Goal: Task Accomplishment & Management: Manage account settings

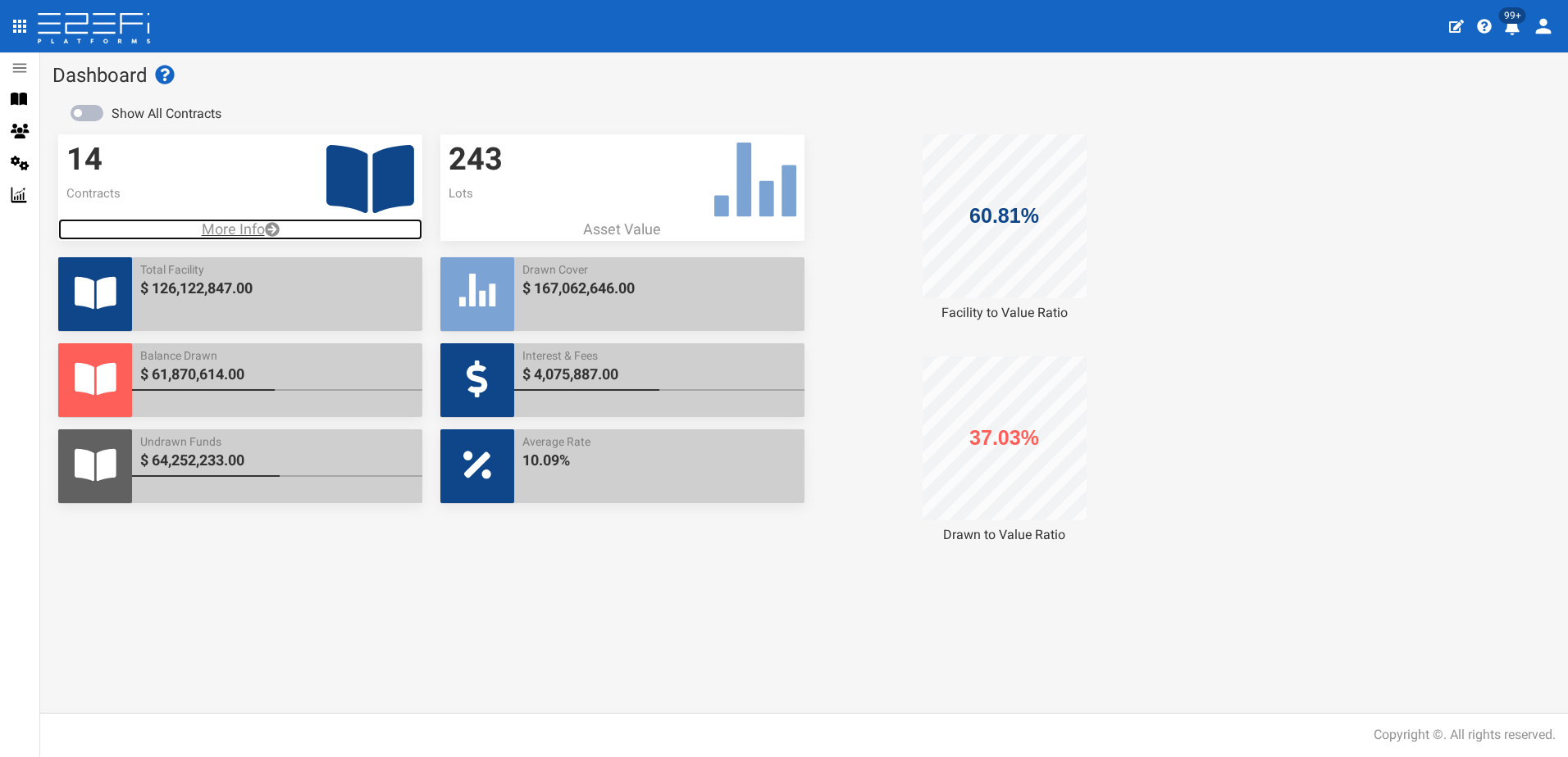
click at [252, 224] on p "More Info" at bounding box center [240, 229] width 364 height 21
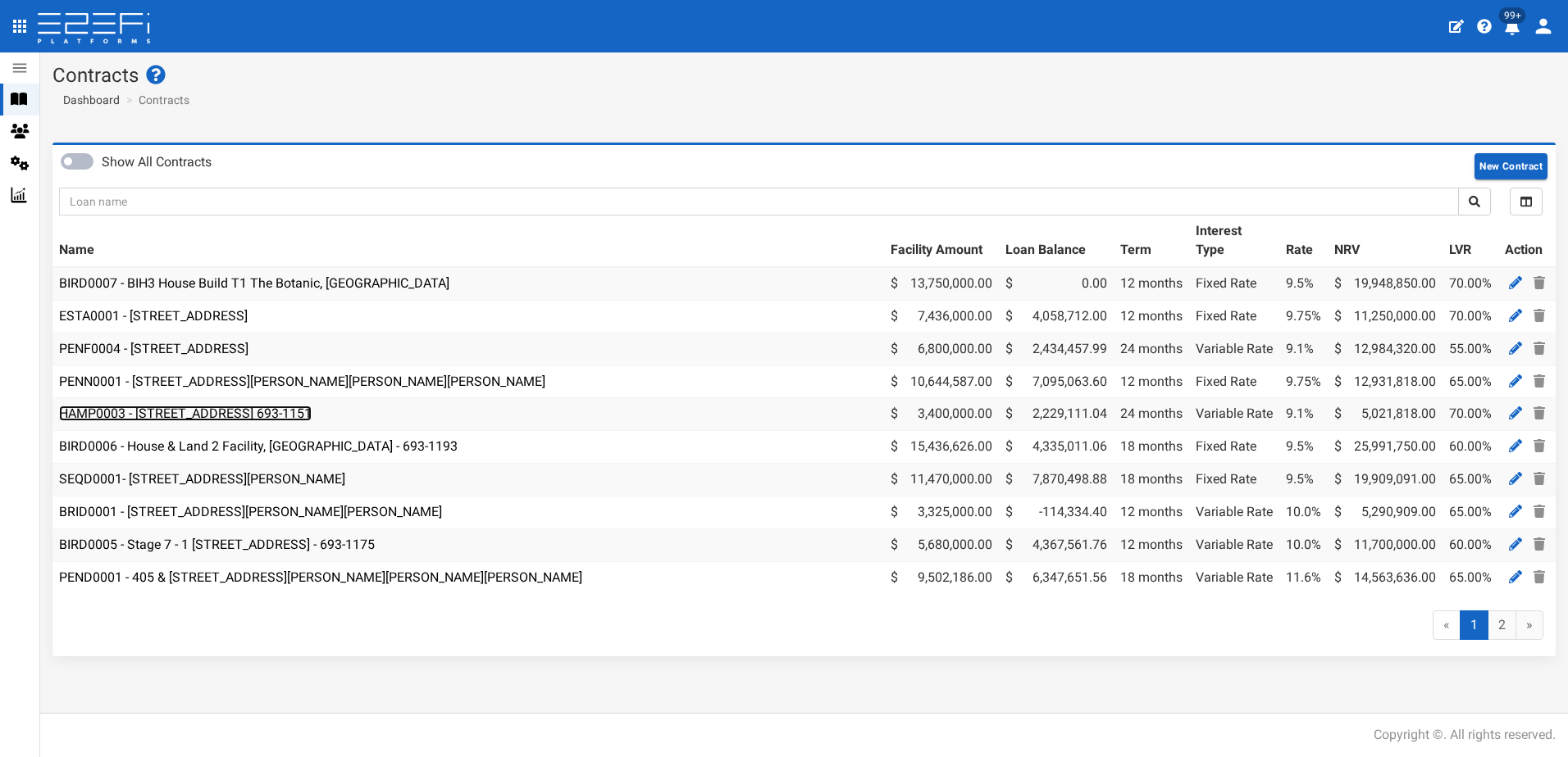
click at [196, 411] on link "HAMP0003 - [STREET_ADDRESS] 693-1151" at bounding box center [185, 414] width 252 height 16
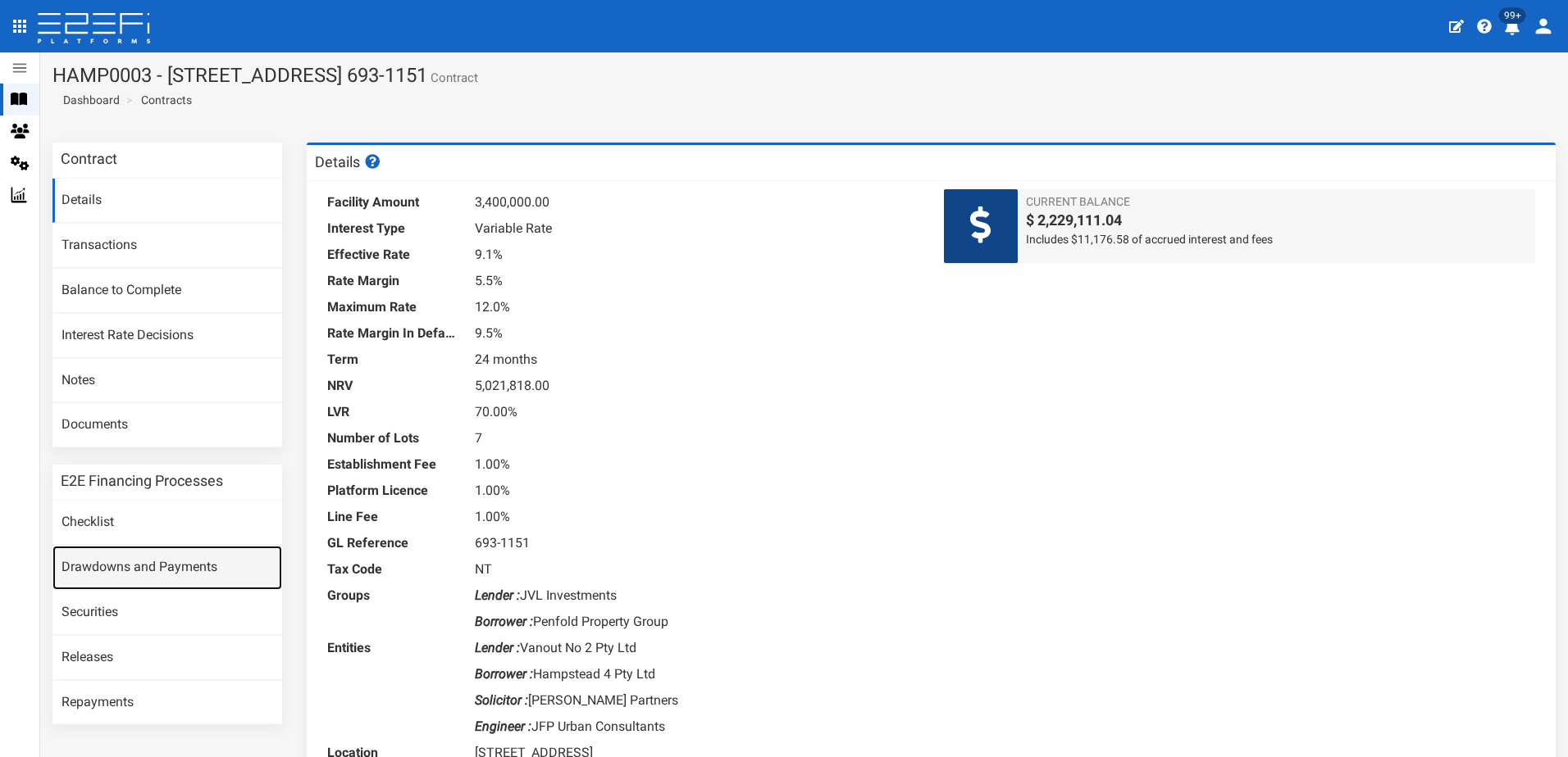
click at [132, 563] on link "Drawdowns and Payments" at bounding box center [167, 568] width 229 height 44
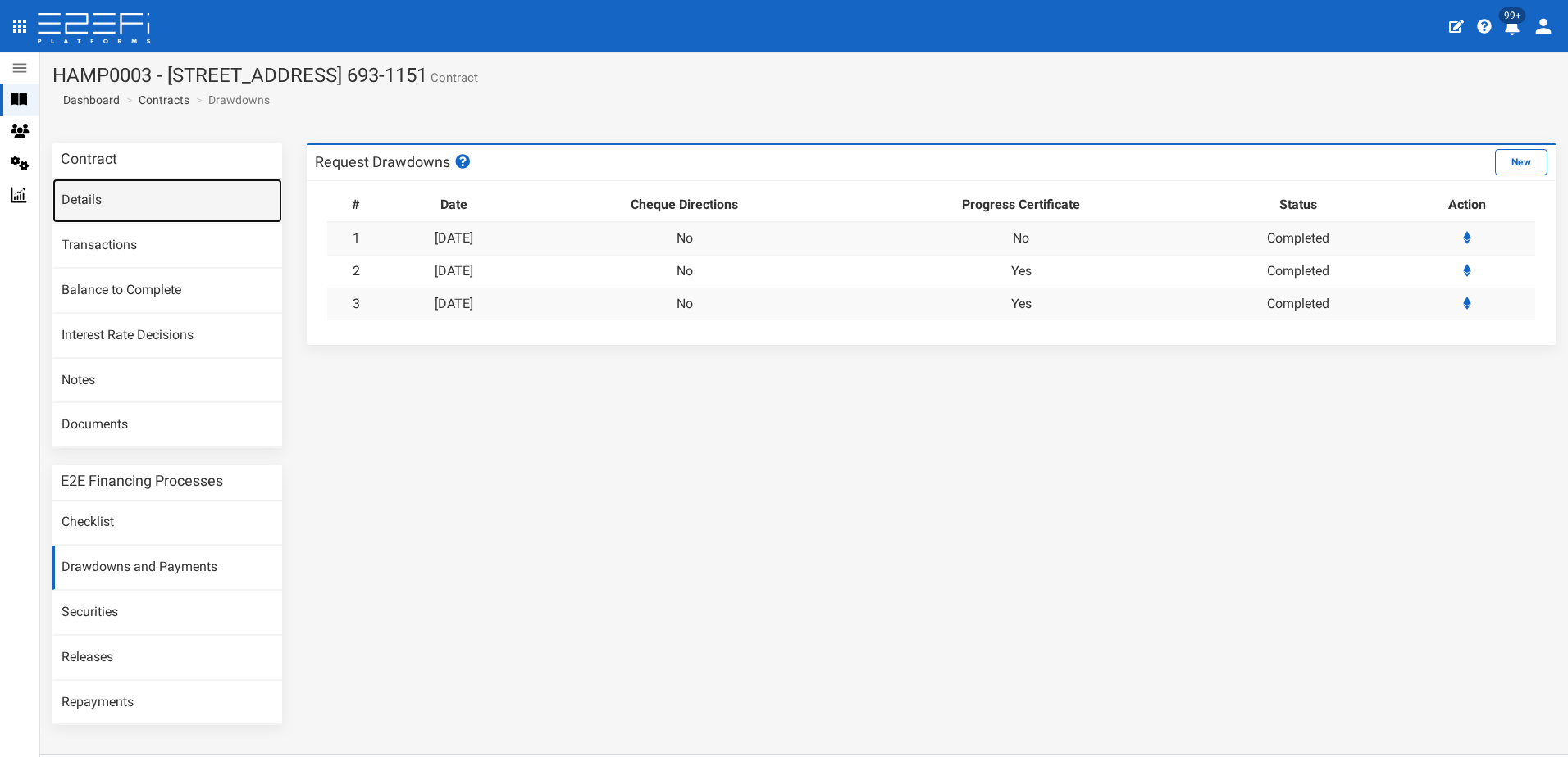
click at [74, 197] on link "Details" at bounding box center [167, 201] width 229 height 44
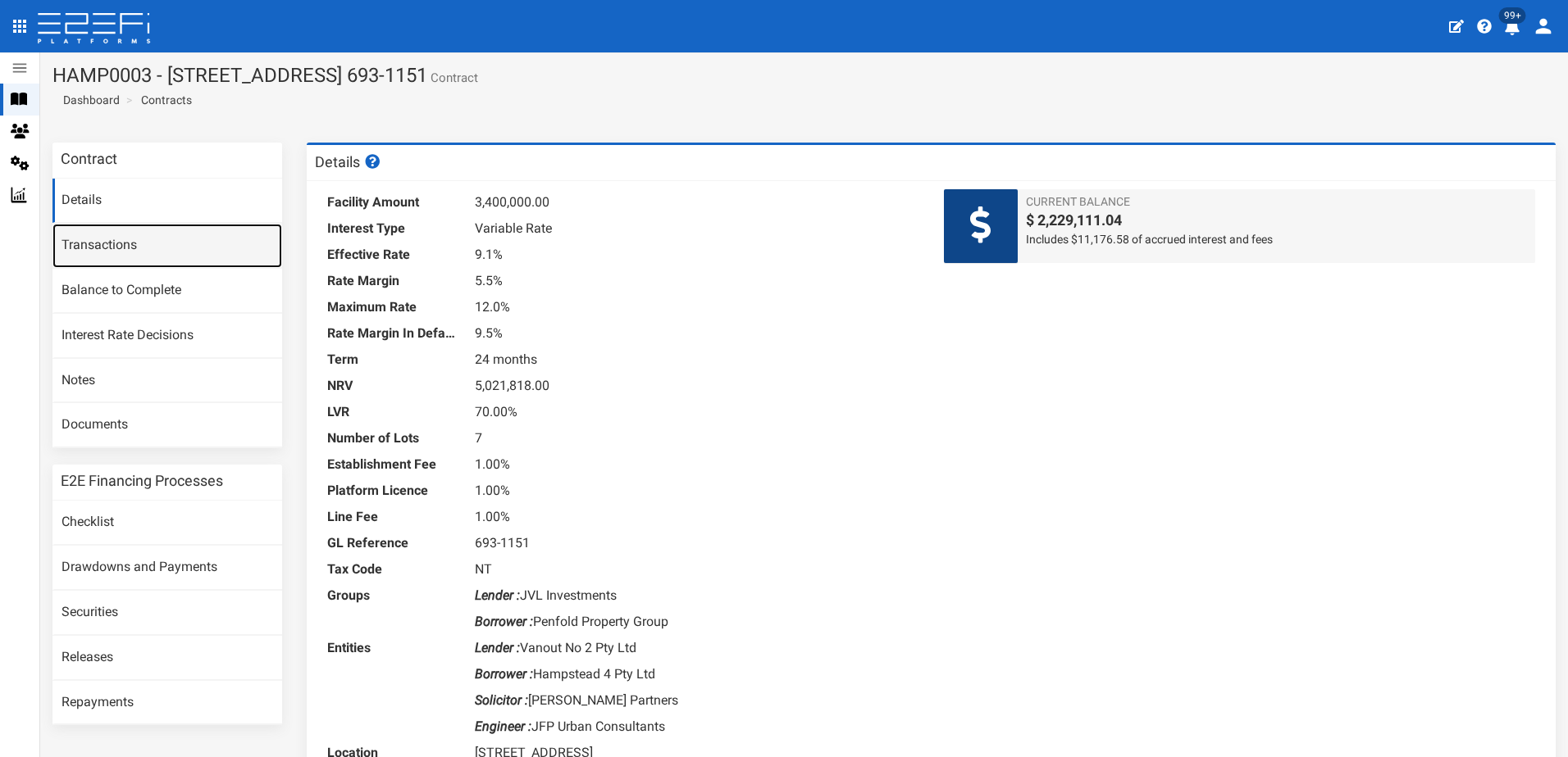
click at [120, 243] on link "Transactions" at bounding box center [167, 246] width 229 height 44
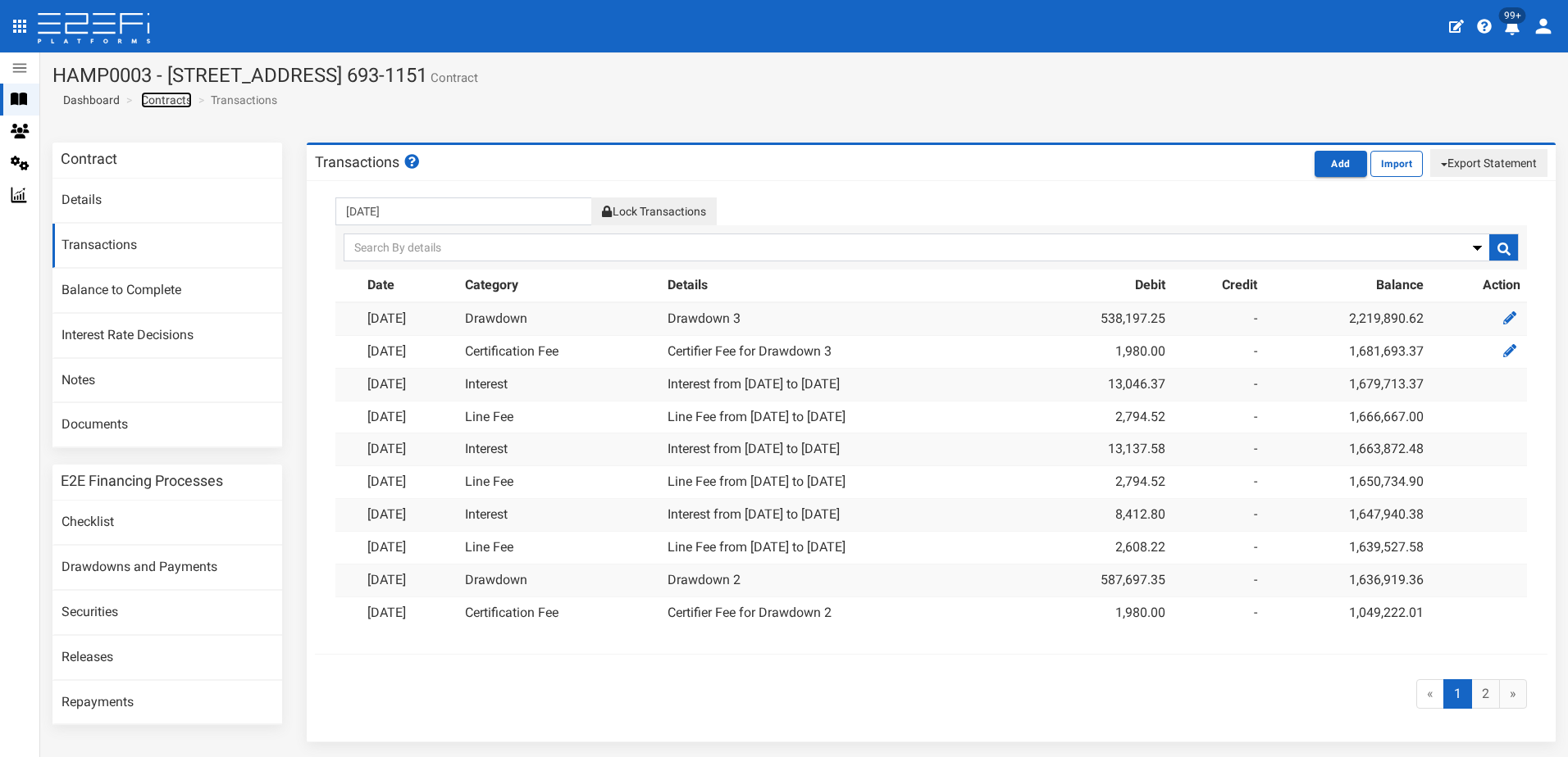
click at [164, 102] on link "Contracts" at bounding box center [166, 100] width 51 height 16
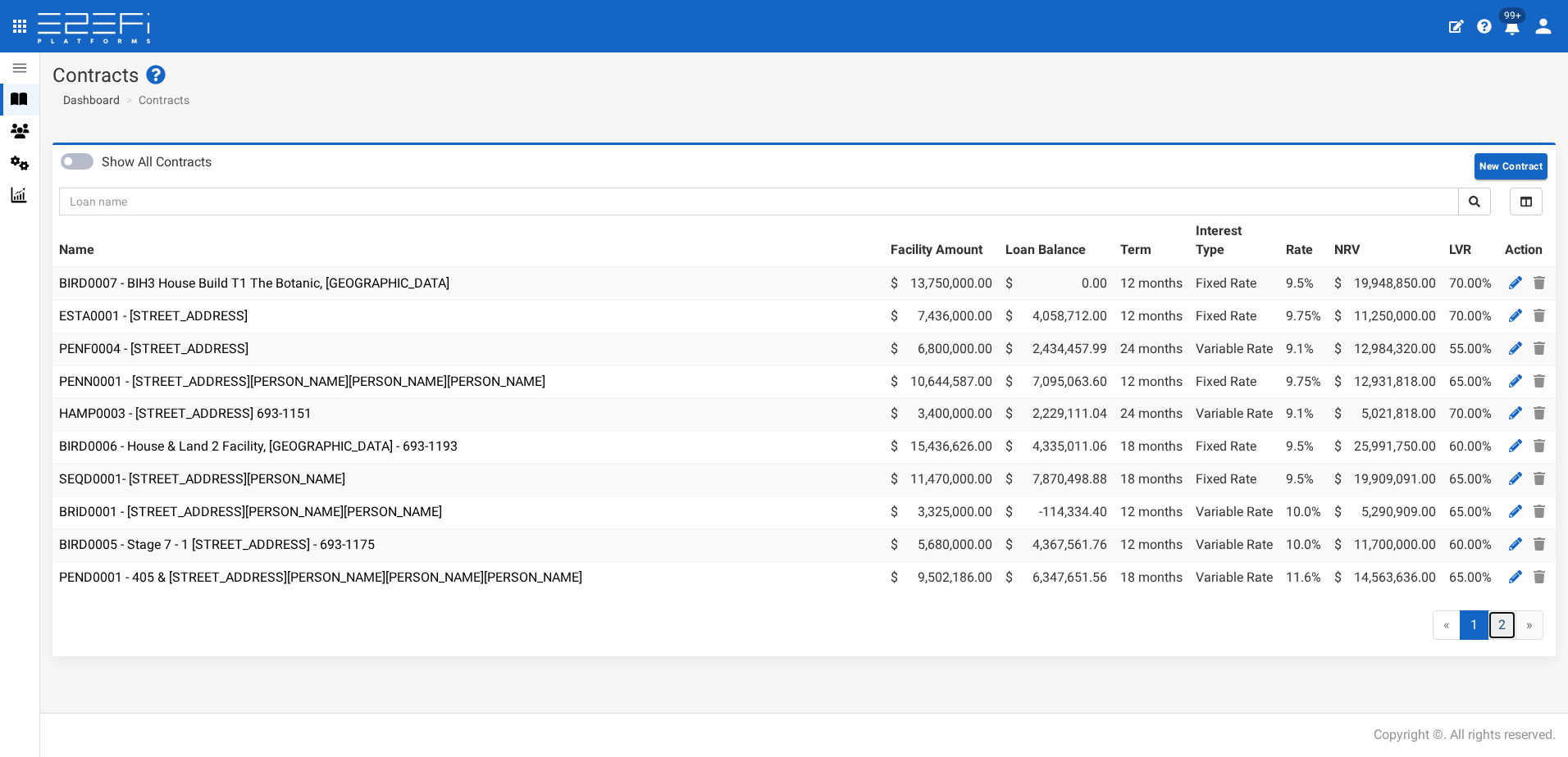
click at [1500, 635] on link "2" at bounding box center [1501, 626] width 28 height 30
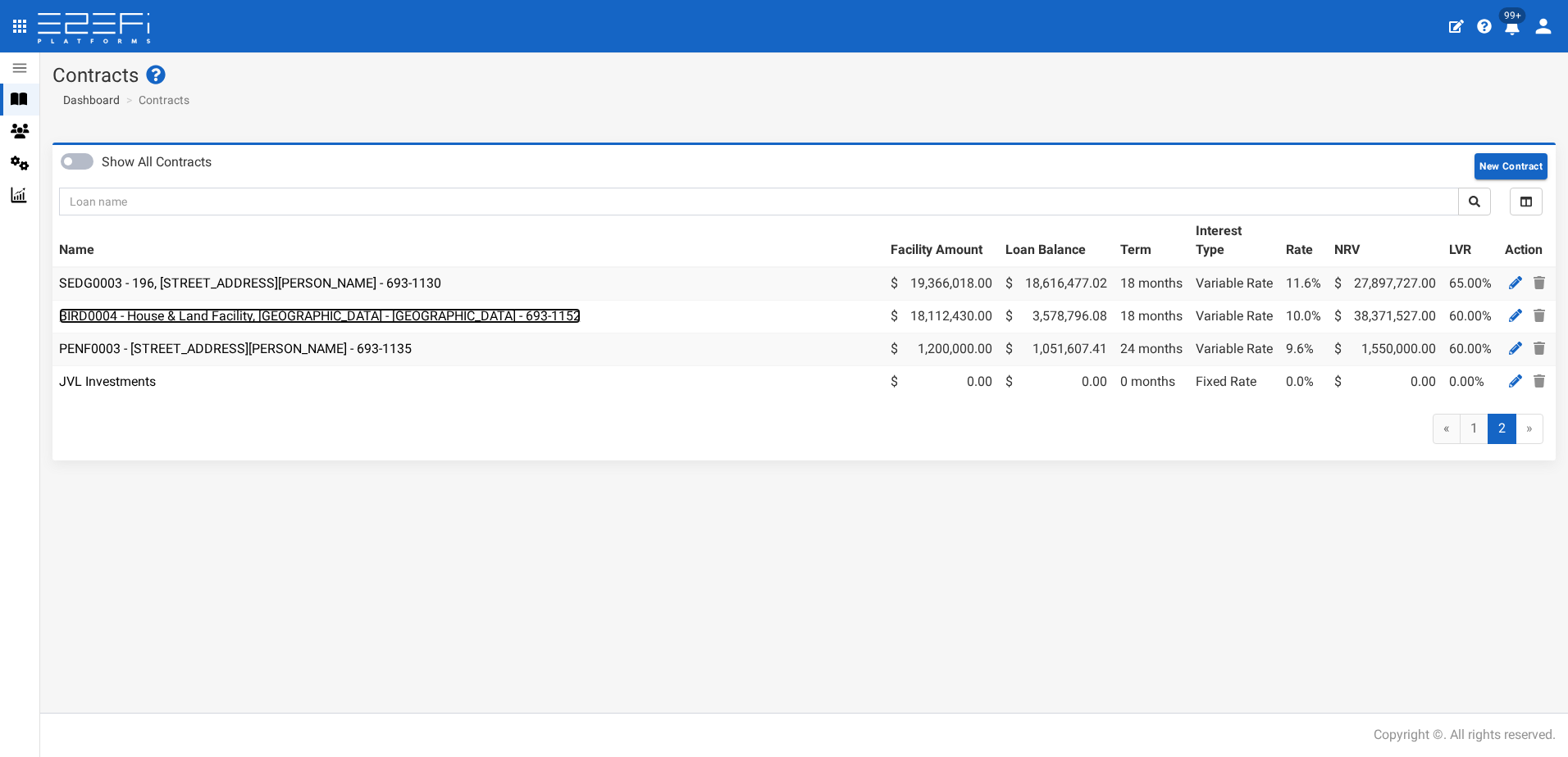
click at [356, 315] on link "BIRD0004 - House & Land Facility, Port Macquarie - VANT02 - 693-1152" at bounding box center [319, 316] width 522 height 16
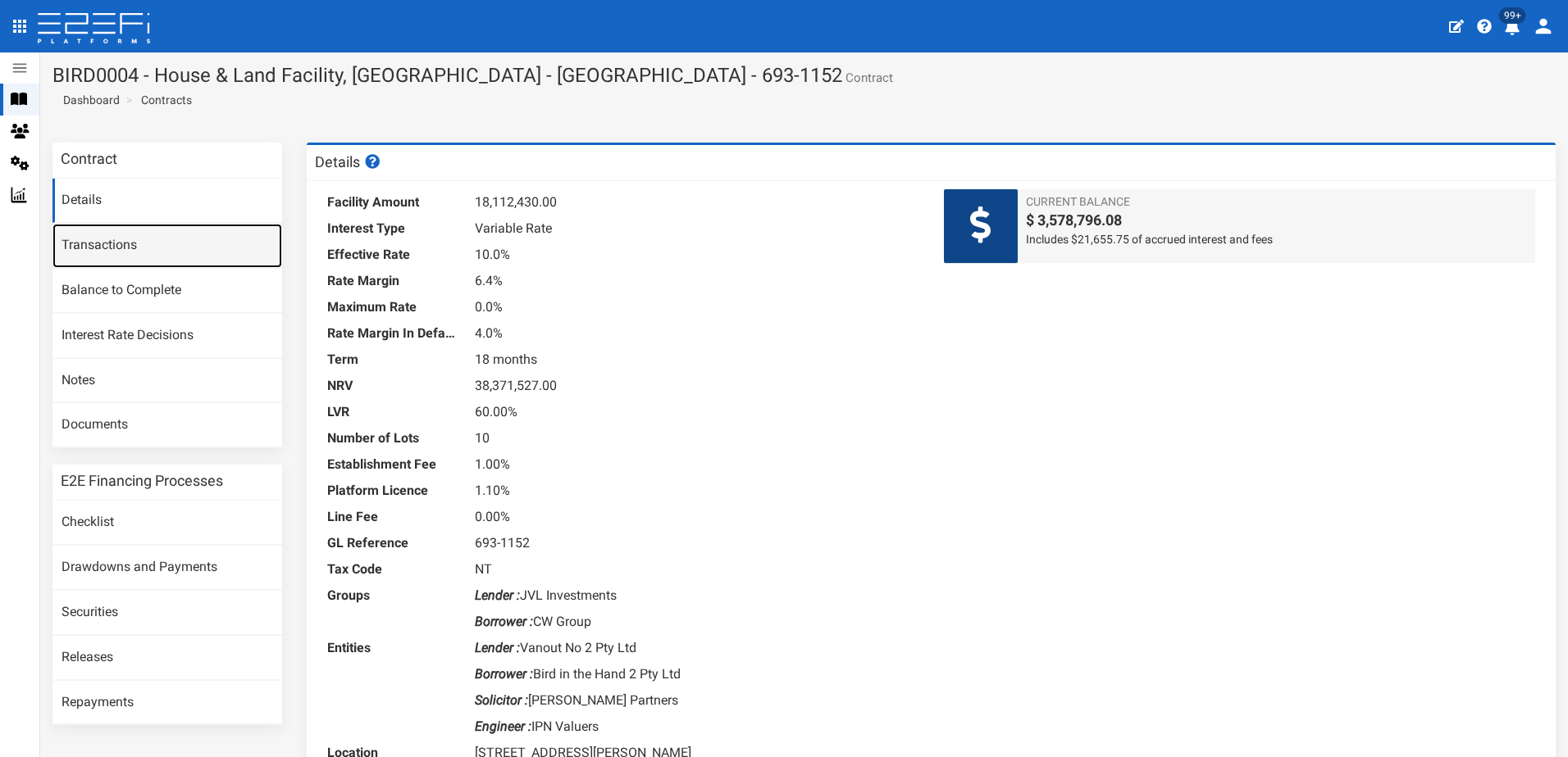
click at [99, 239] on link "Transactions" at bounding box center [167, 246] width 229 height 44
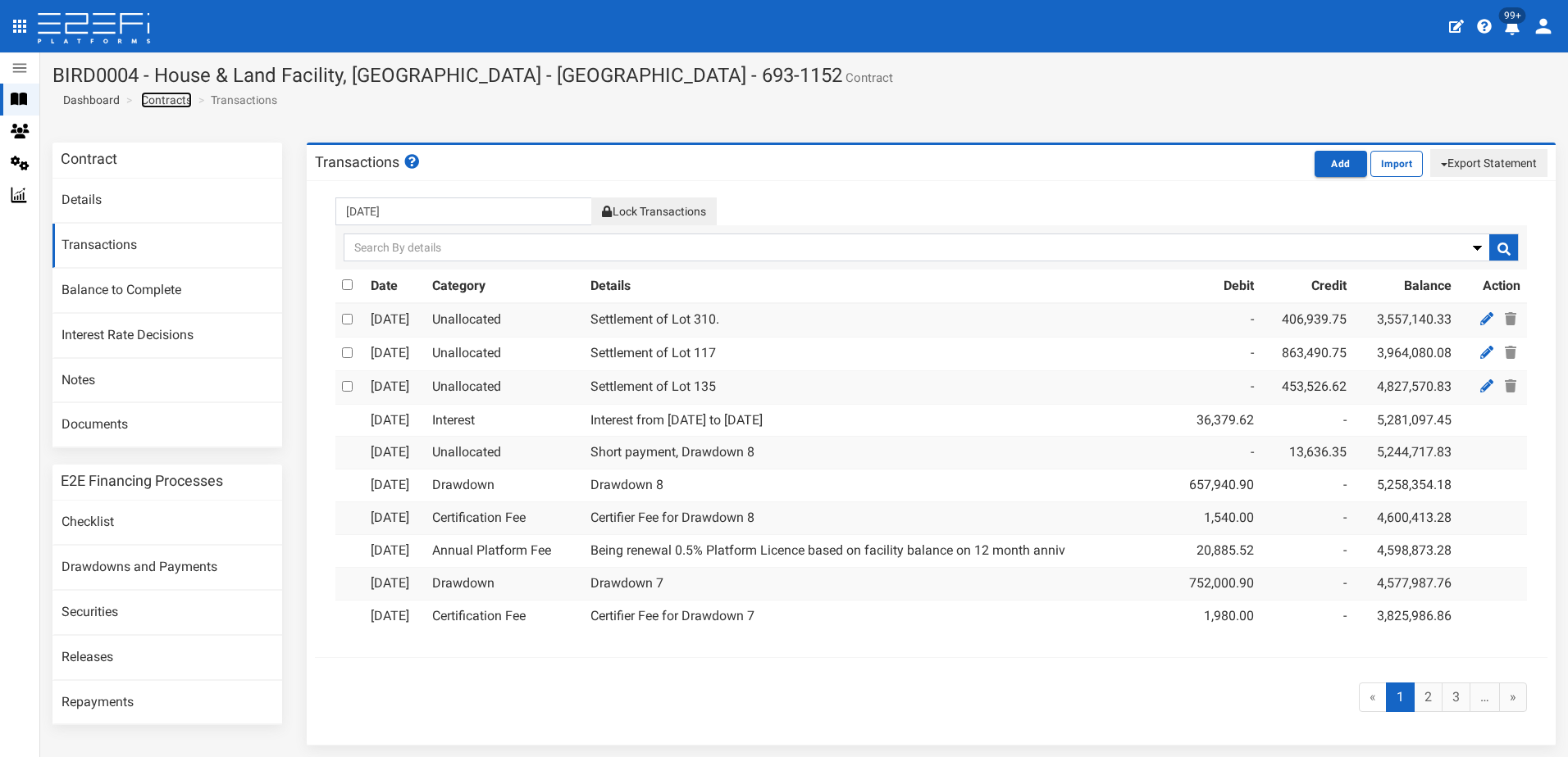
click at [168, 100] on link "Contracts" at bounding box center [166, 100] width 51 height 16
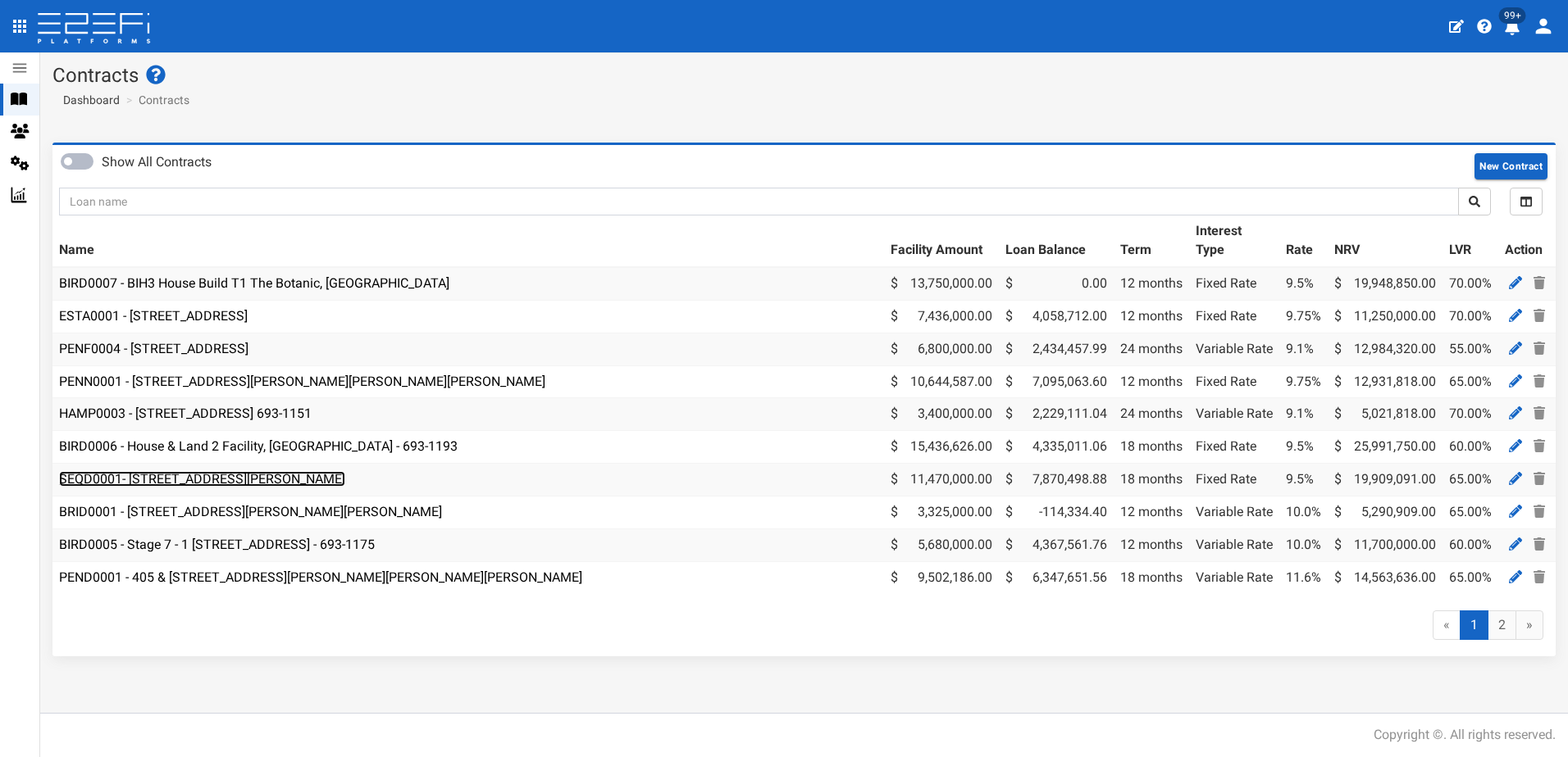
click at [193, 481] on link "SEQD0001- [STREET_ADDRESS][PERSON_NAME]" at bounding box center [202, 479] width 286 height 16
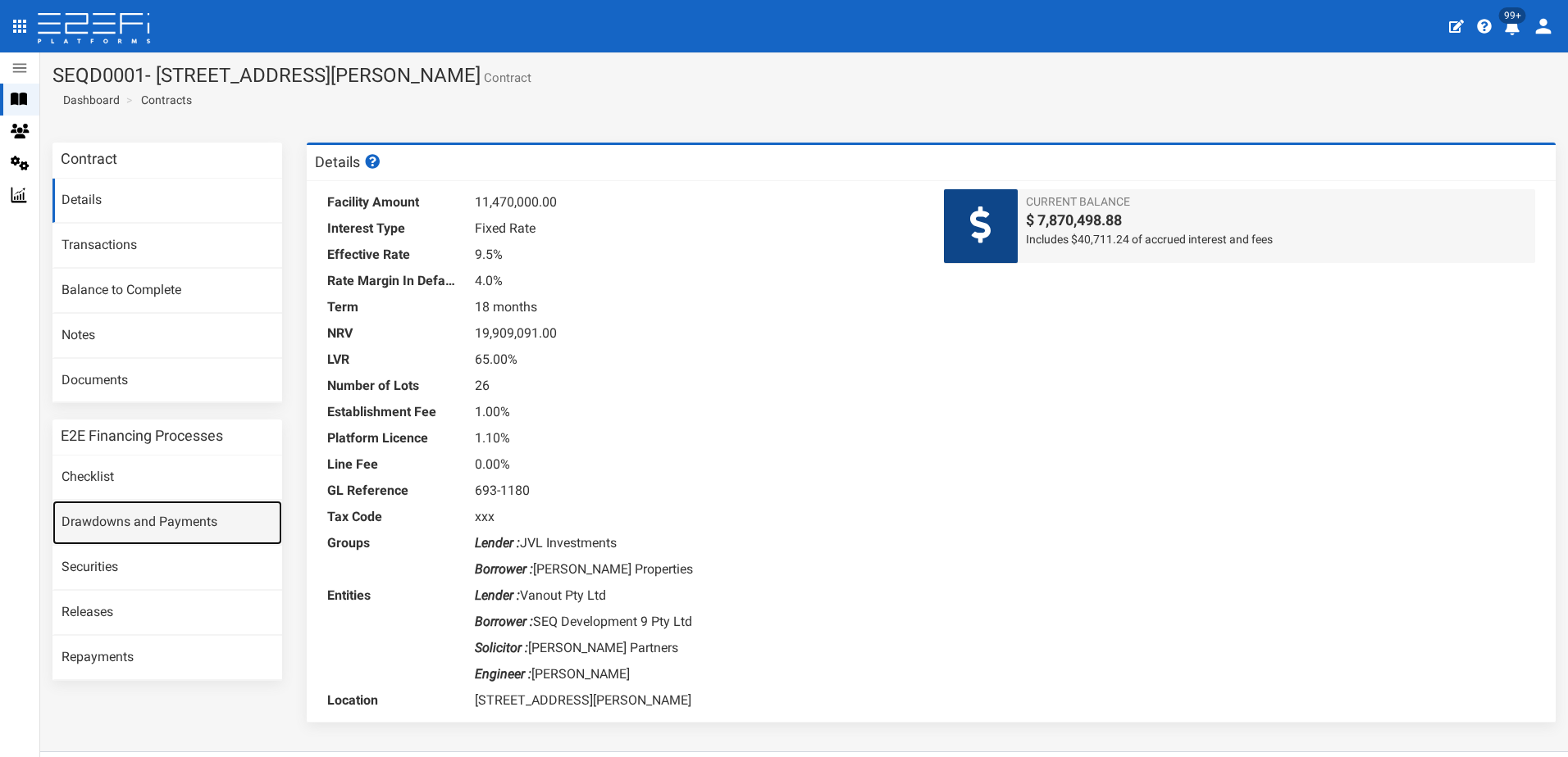
click at [123, 525] on link "Drawdowns and Payments" at bounding box center [167, 523] width 229 height 44
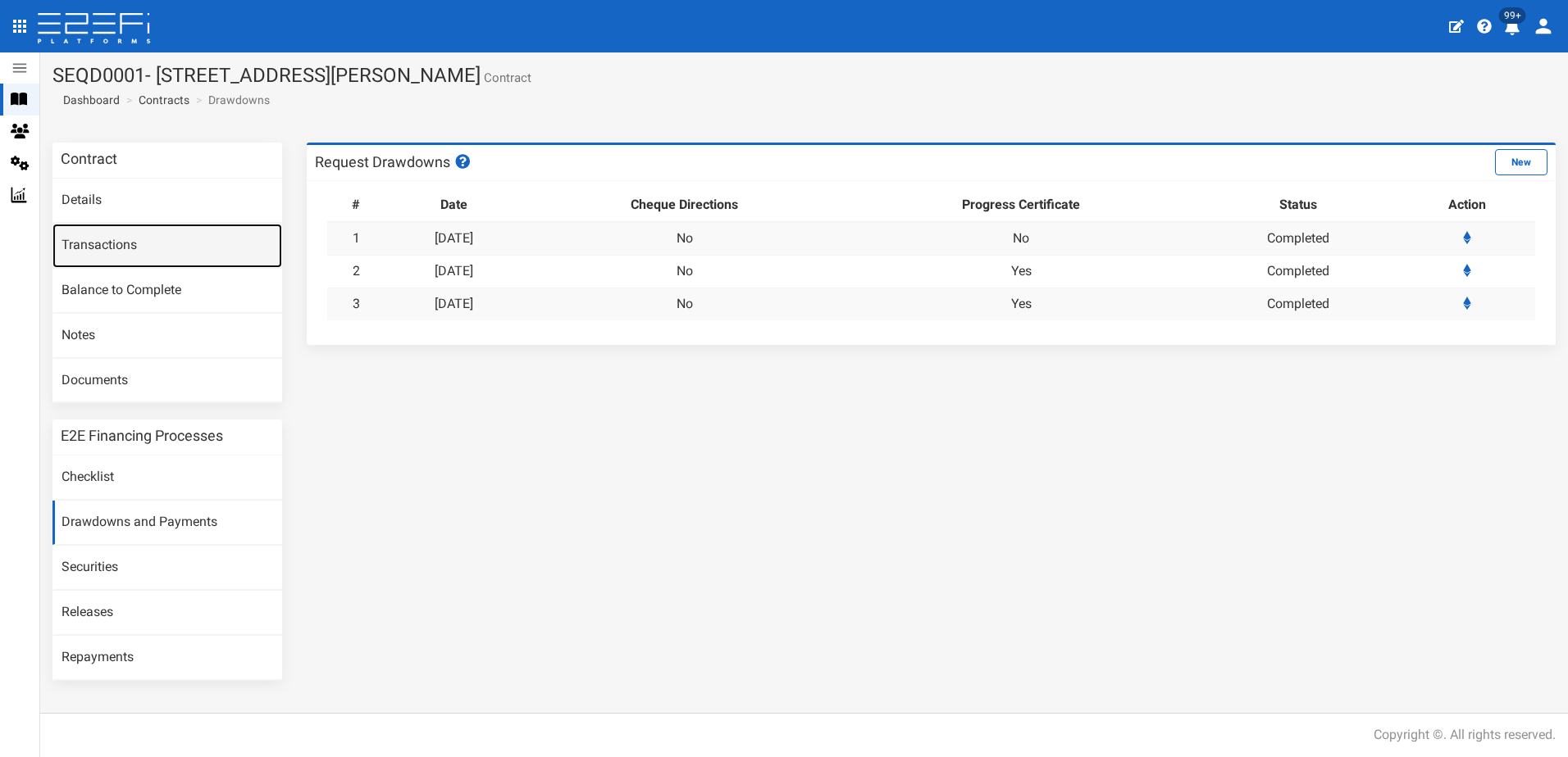
click at [100, 238] on link "Transactions" at bounding box center [167, 246] width 229 height 44
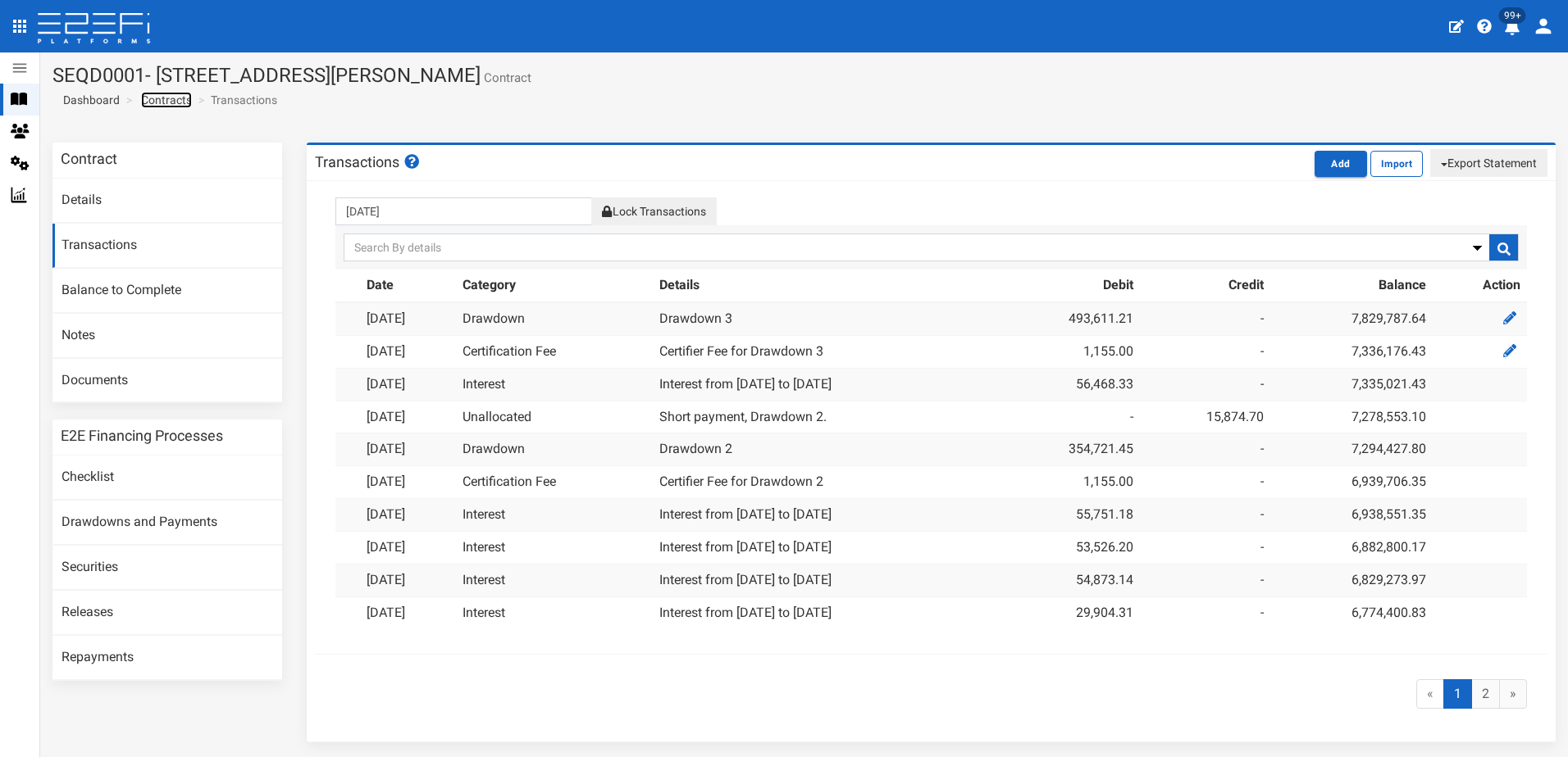
click at [173, 97] on link "Contracts" at bounding box center [166, 100] width 51 height 16
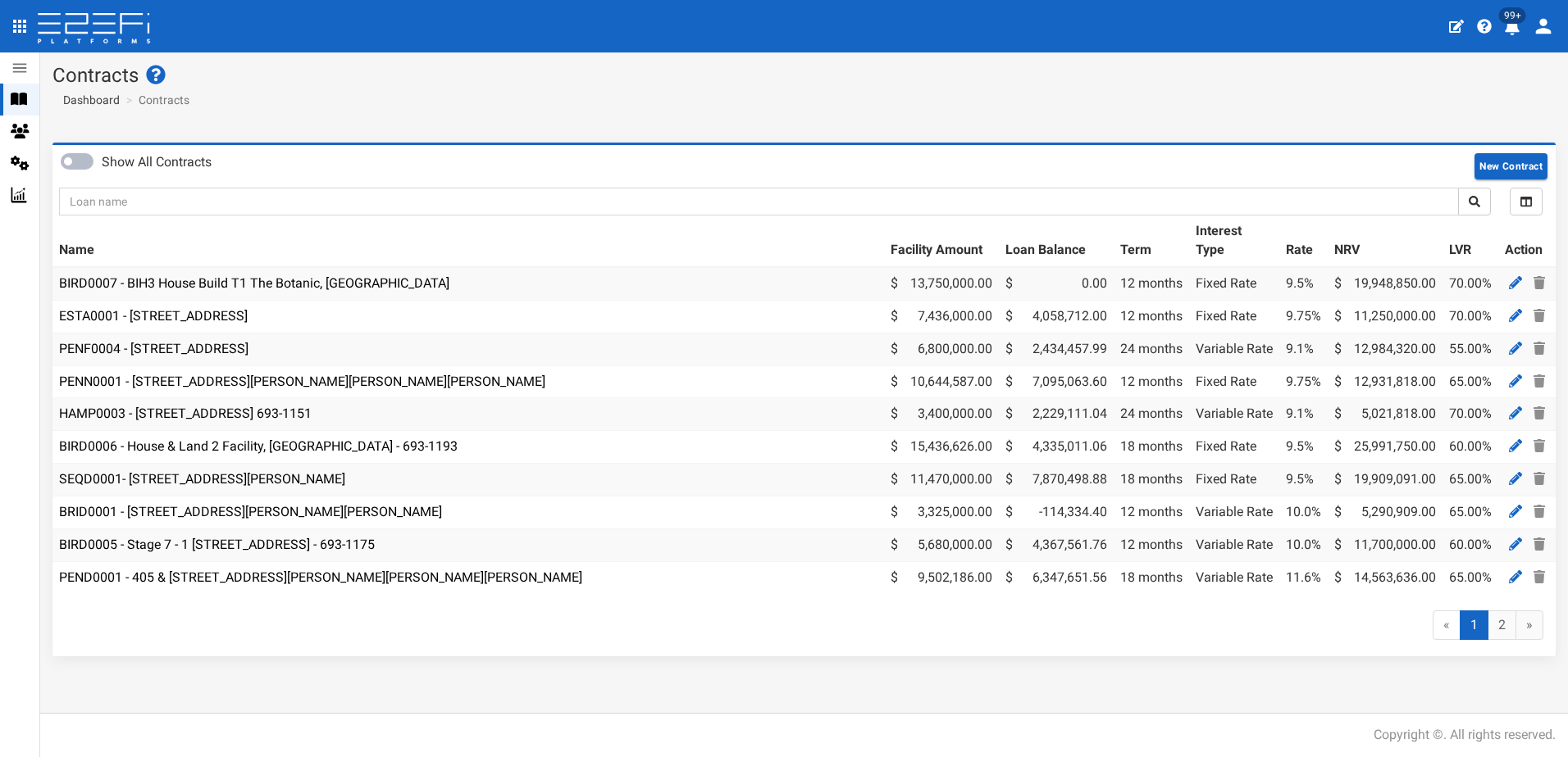
click at [1515, 17] on span "99+" at bounding box center [1512, 15] width 27 height 16
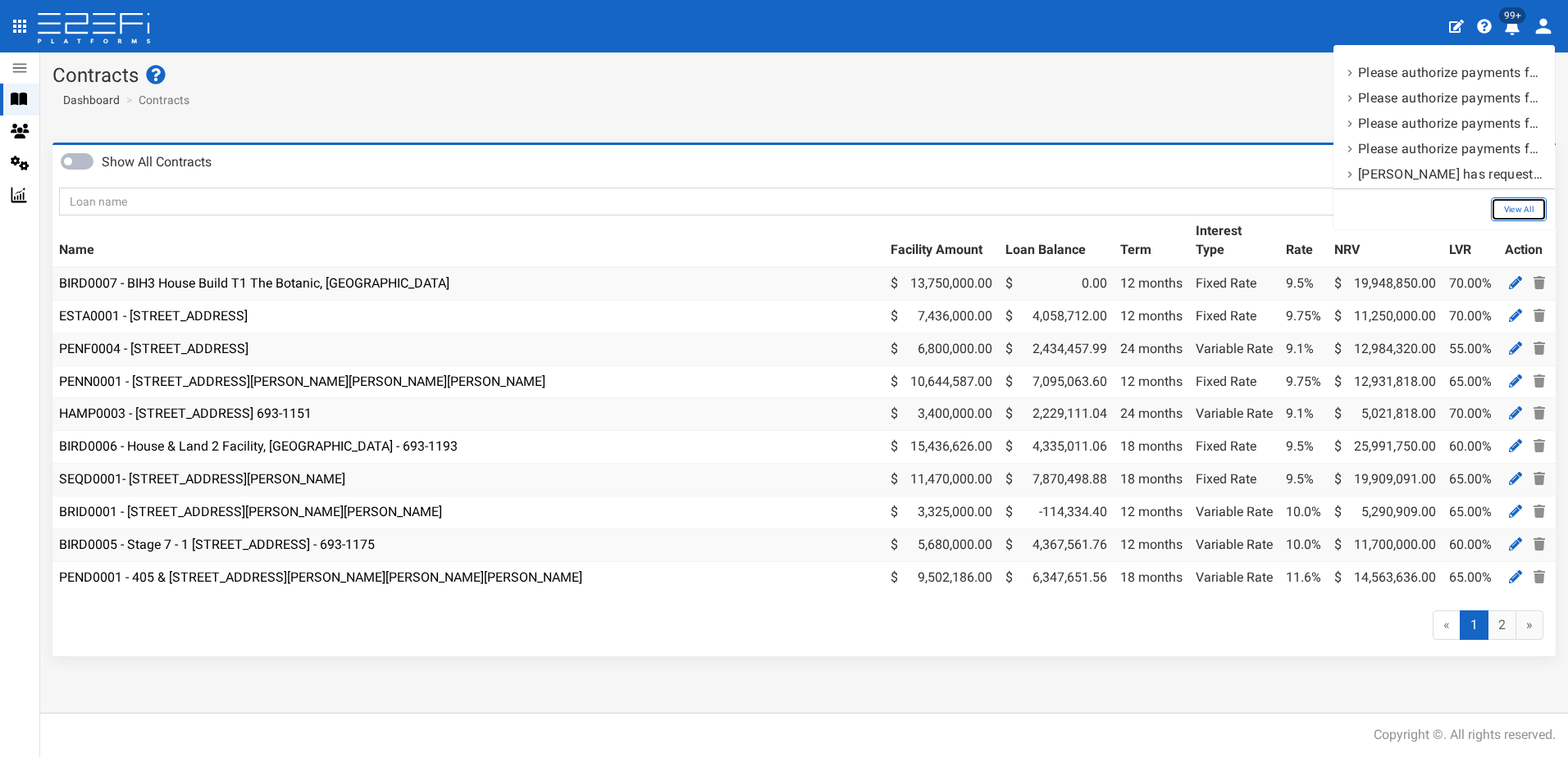
click at [1509, 207] on link "View All" at bounding box center [1518, 209] width 56 height 24
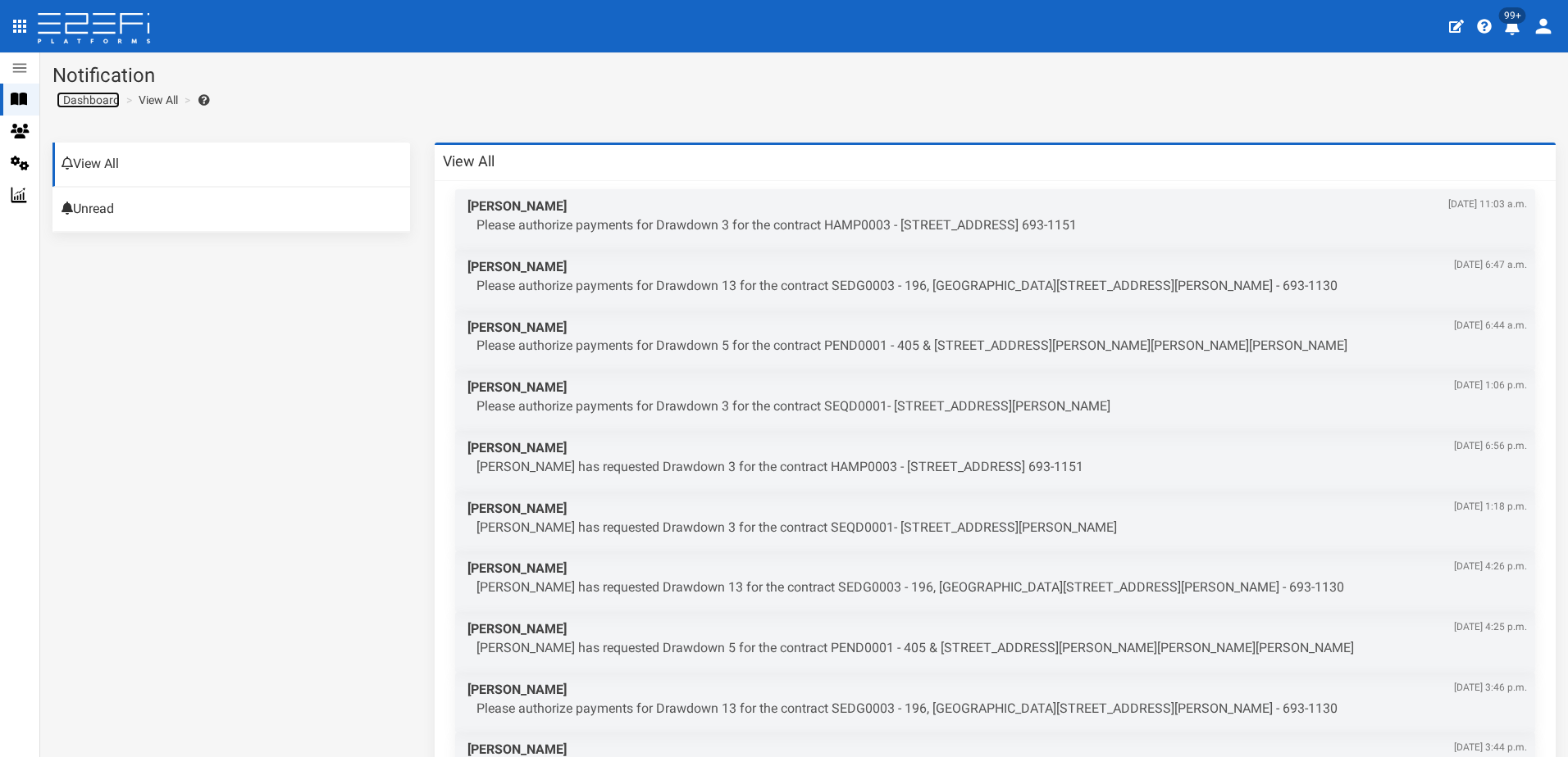
click at [94, 98] on span "Dashboard" at bounding box center [88, 100] width 63 height 13
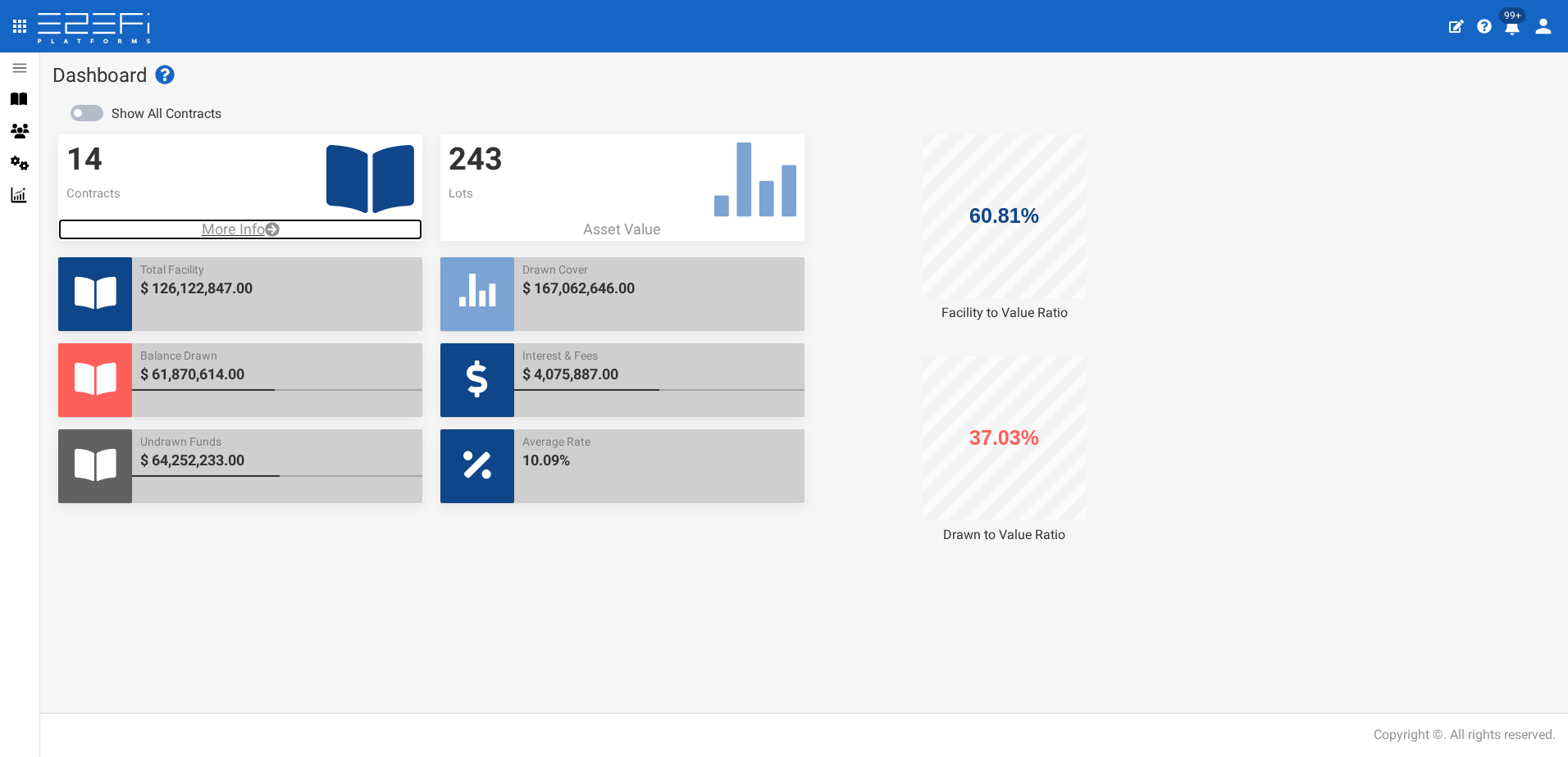
click at [238, 223] on p "More Info" at bounding box center [240, 229] width 364 height 21
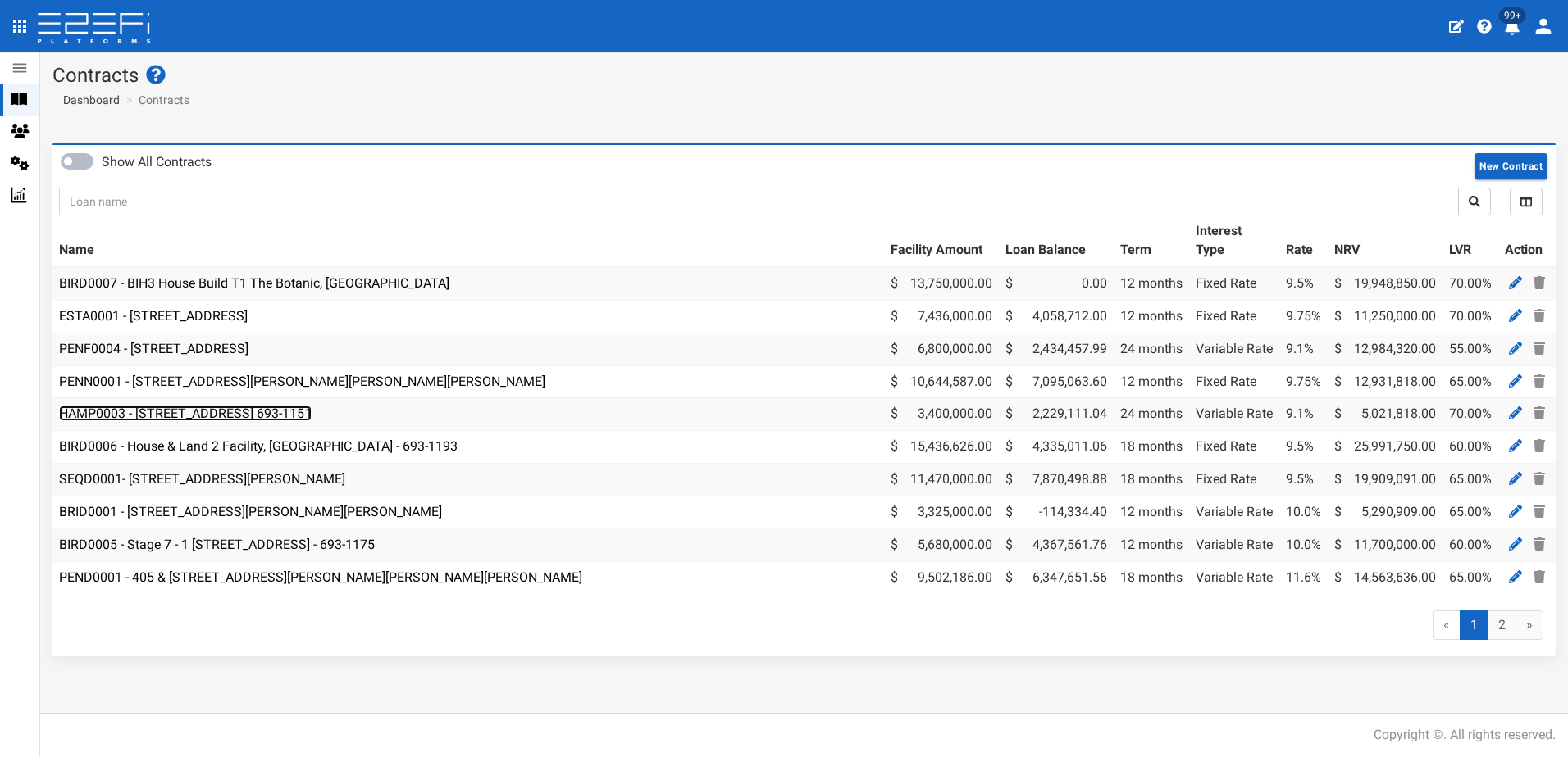
click at [180, 409] on link "HAMP0003 - [STREET_ADDRESS] 693-1151" at bounding box center [185, 414] width 252 height 16
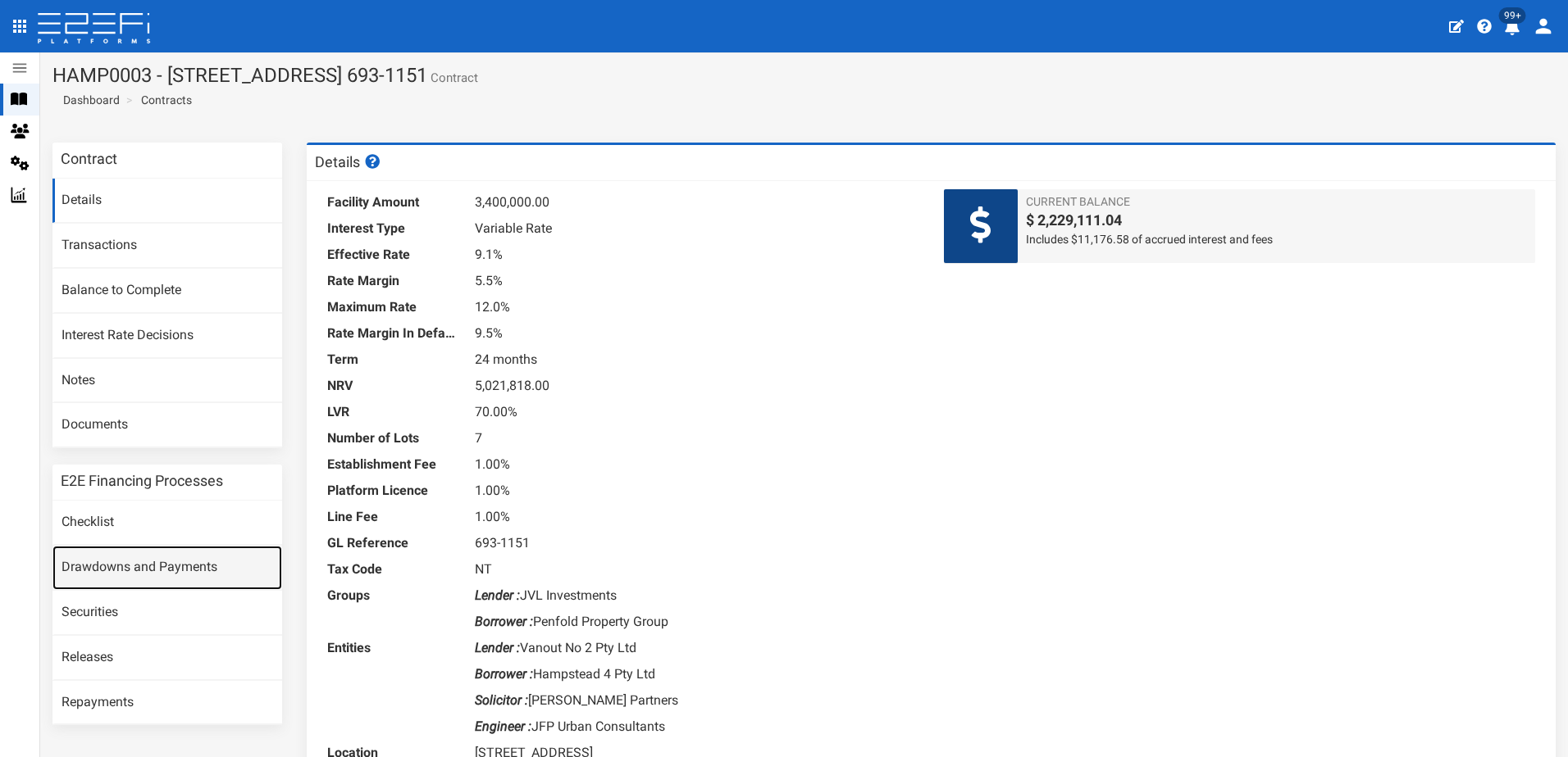
click at [129, 564] on link "Drawdowns and Payments" at bounding box center [167, 568] width 229 height 44
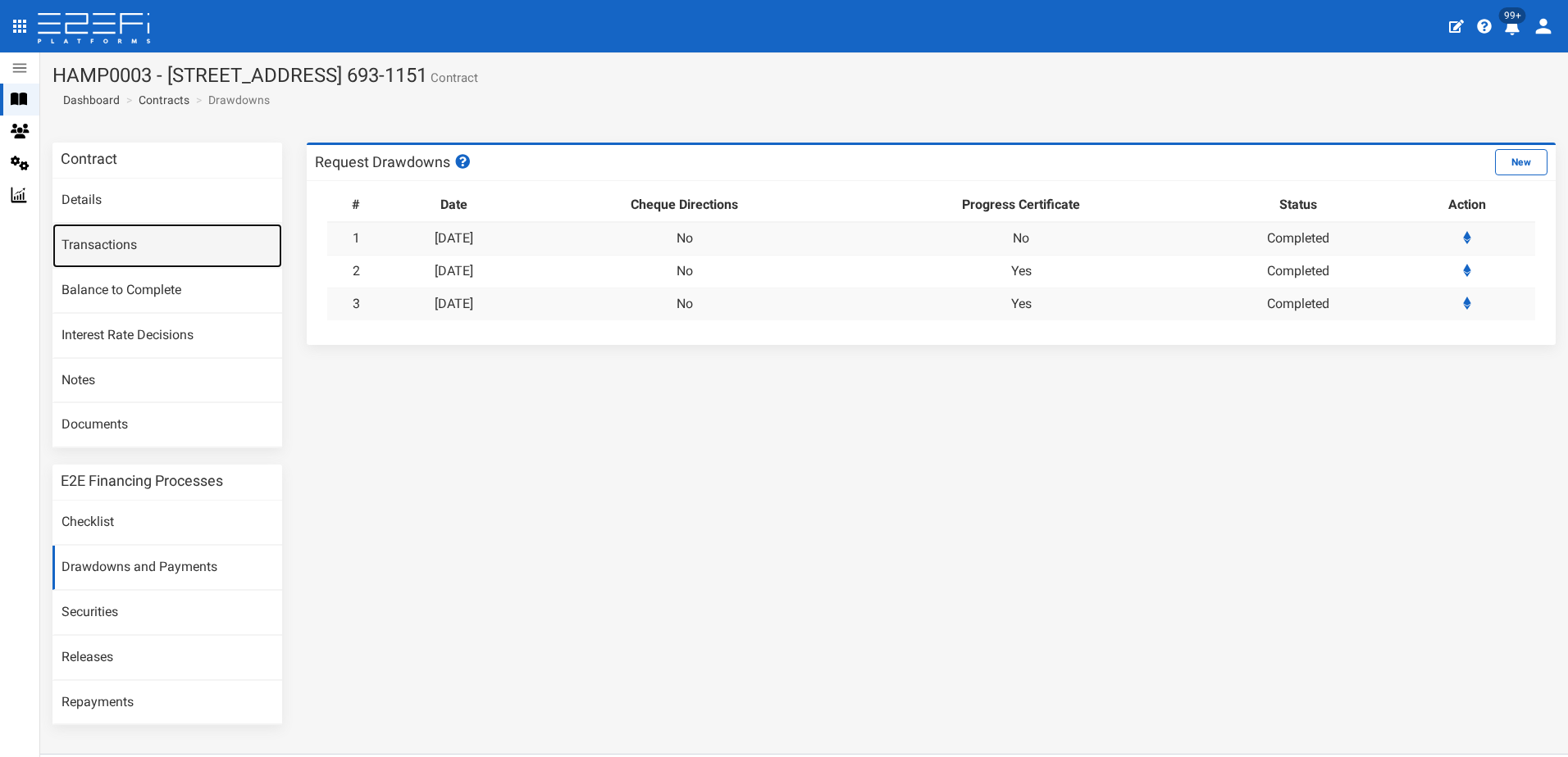
click at [92, 236] on link "Transactions" at bounding box center [167, 246] width 229 height 44
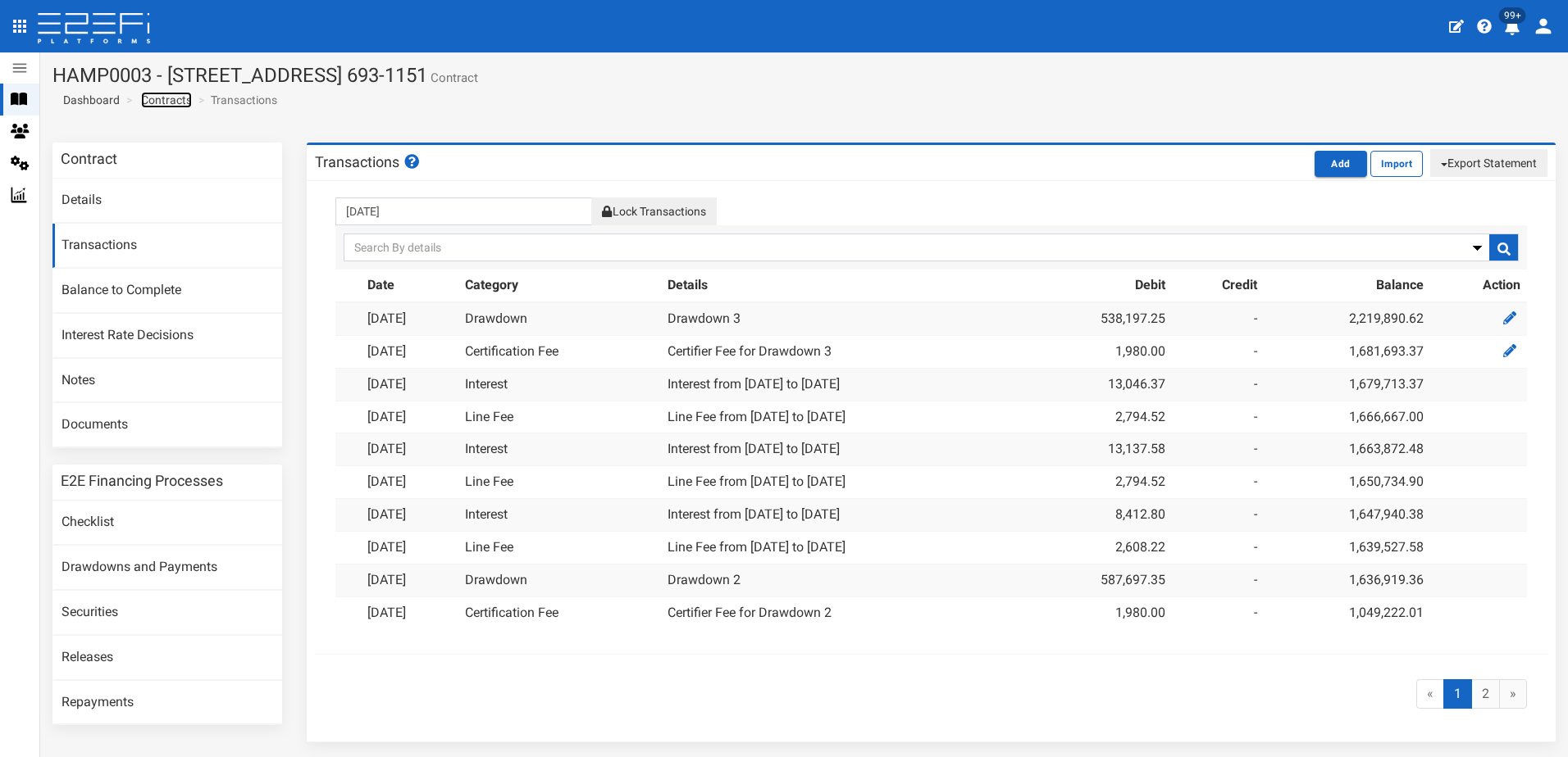
click at [167, 96] on link "Contracts" at bounding box center [166, 100] width 51 height 16
click at [168, 96] on link "Contracts" at bounding box center [166, 100] width 51 height 16
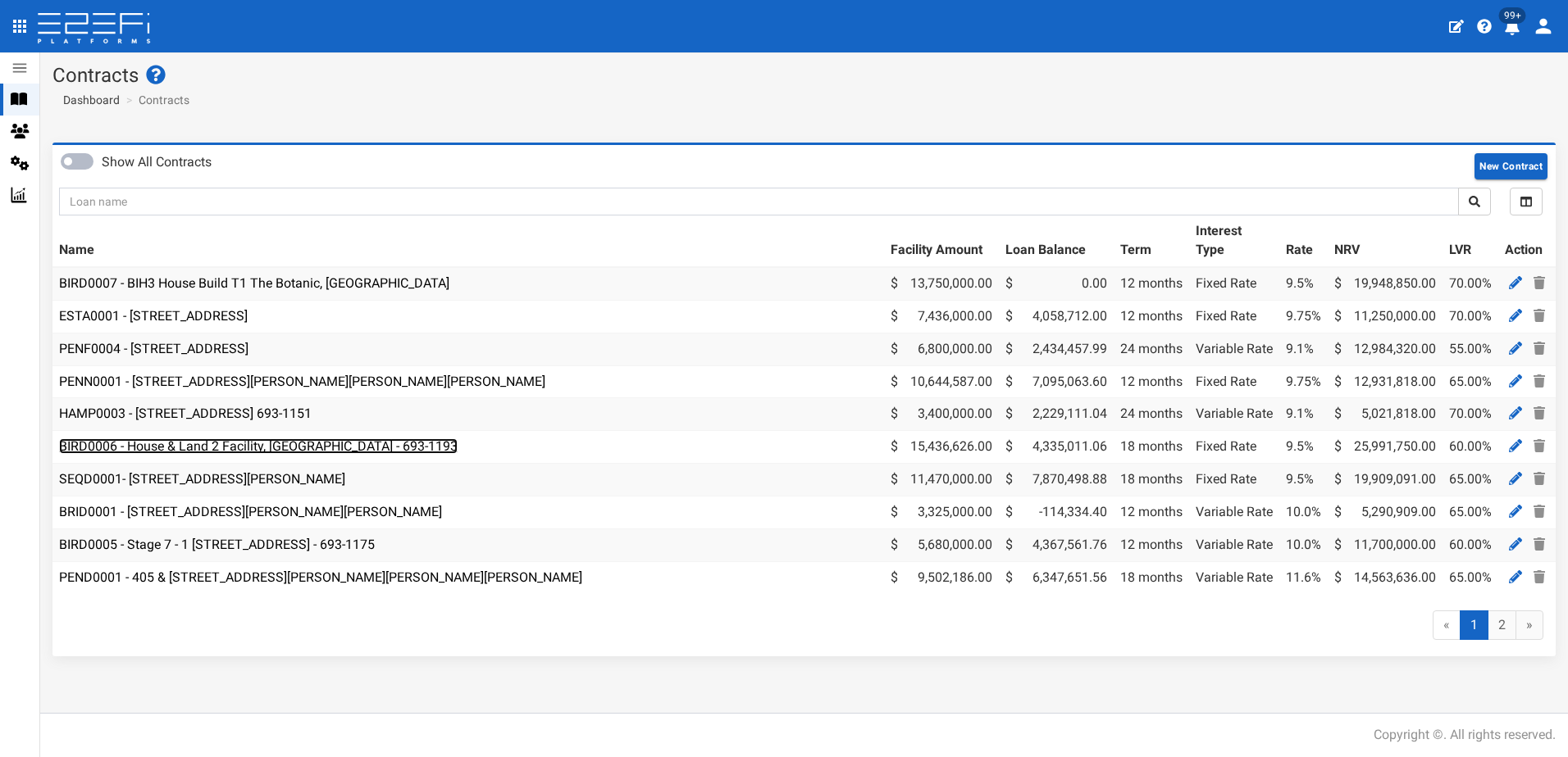
click at [261, 443] on link "BIRD0006 - House & Land 2 Facility, Port Macquarie - 693-1193" at bounding box center [258, 447] width 398 height 16
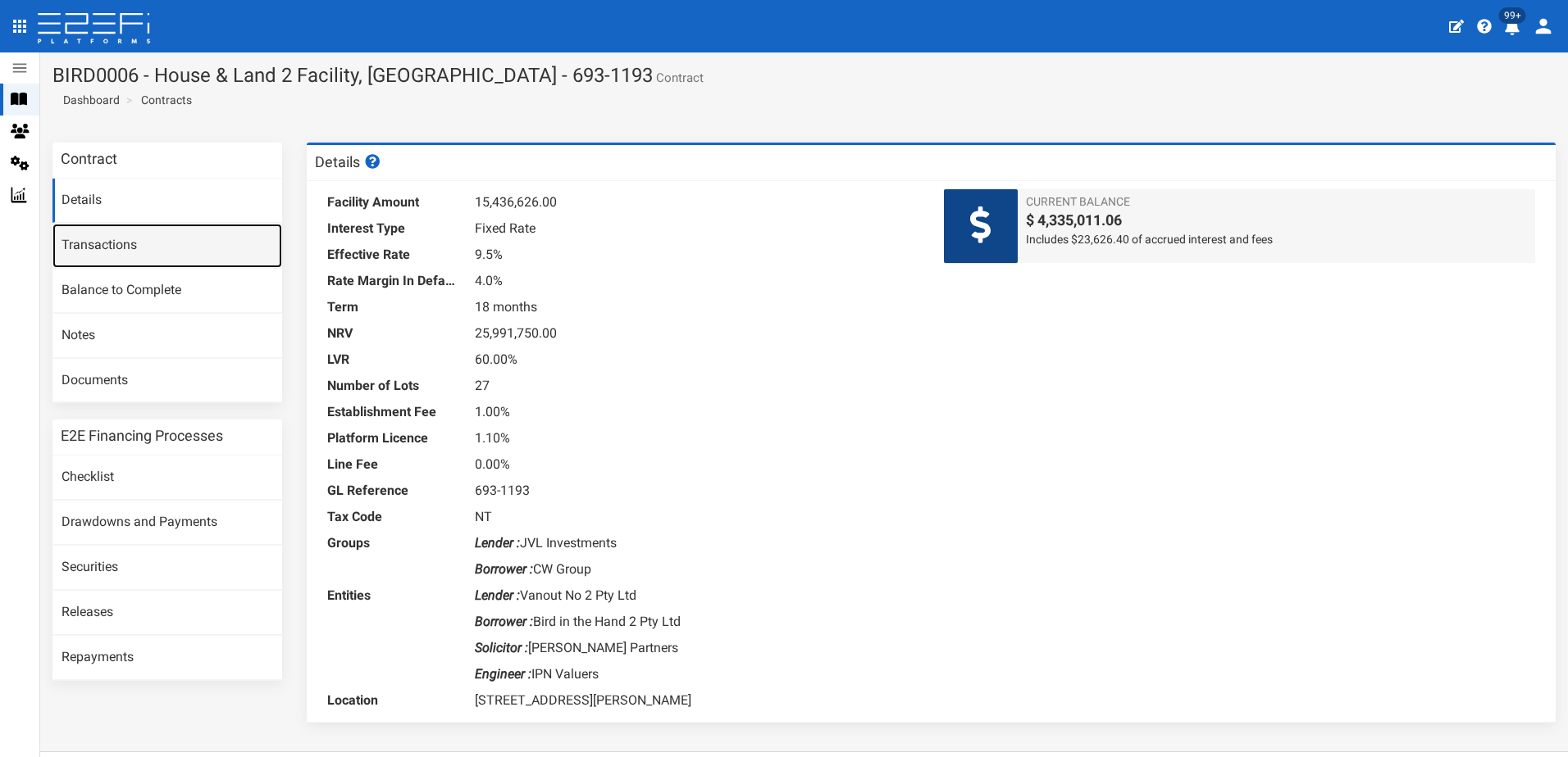
click at [115, 234] on link "Transactions" at bounding box center [167, 246] width 229 height 44
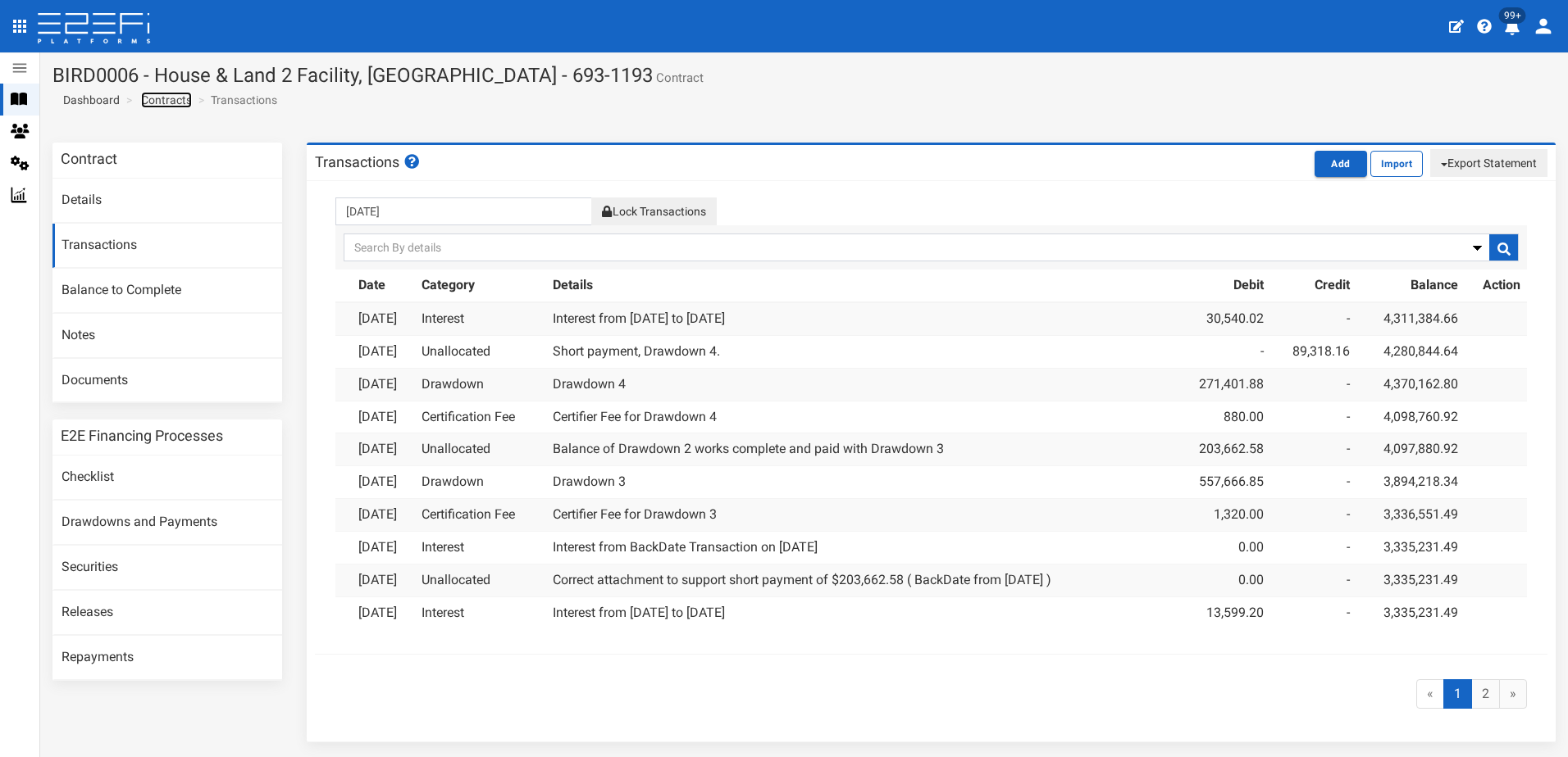
click at [167, 100] on link "Contracts" at bounding box center [166, 100] width 51 height 16
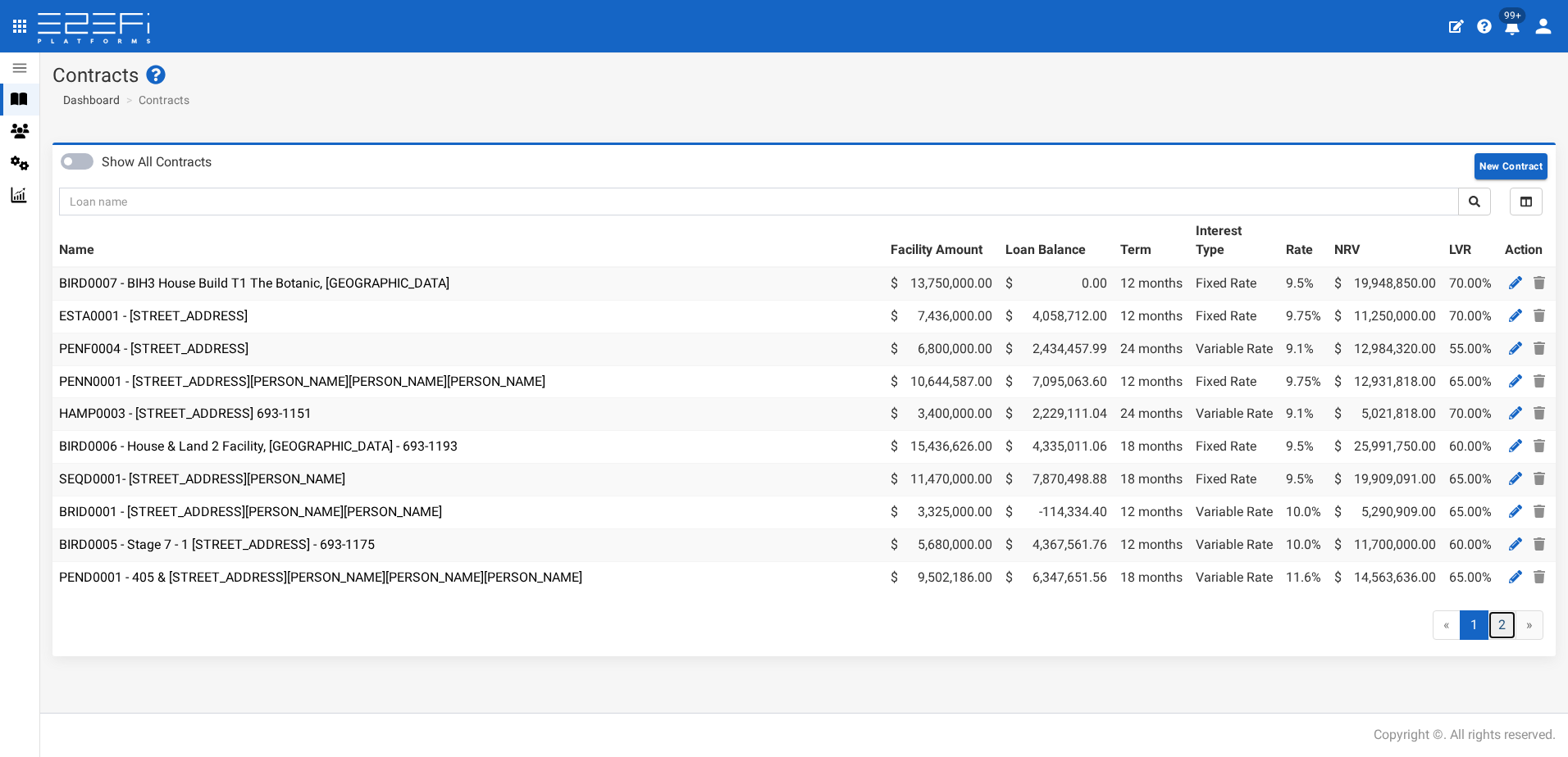
click at [1504, 639] on link "2" at bounding box center [1501, 626] width 28 height 30
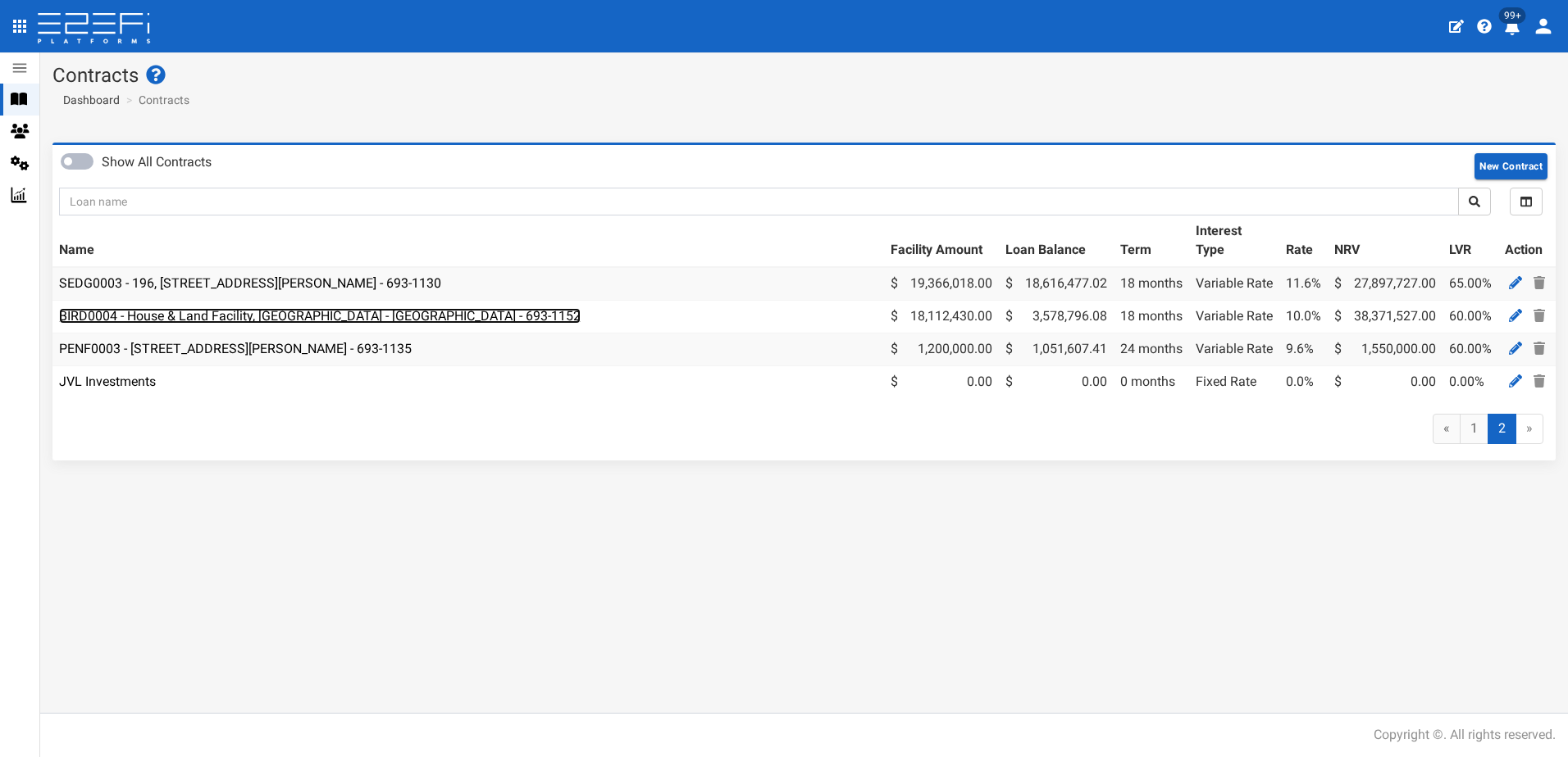
click at [203, 317] on link "BIRD0004 - House & Land Facility, Port Macquarie - VANT02 - 693-1152" at bounding box center [319, 316] width 522 height 16
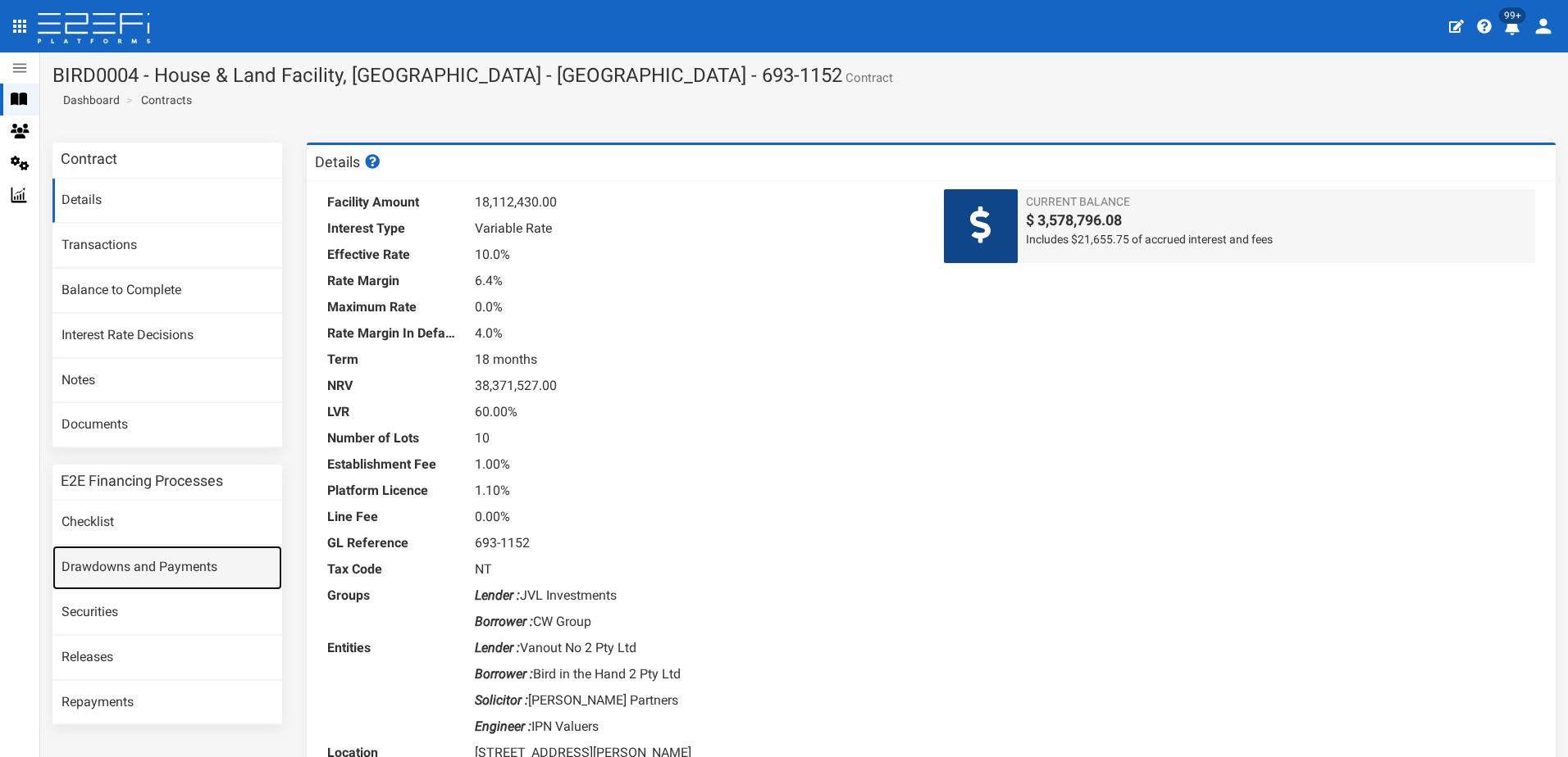
click at [129, 566] on link "Drawdowns and Payments" at bounding box center [167, 568] width 229 height 44
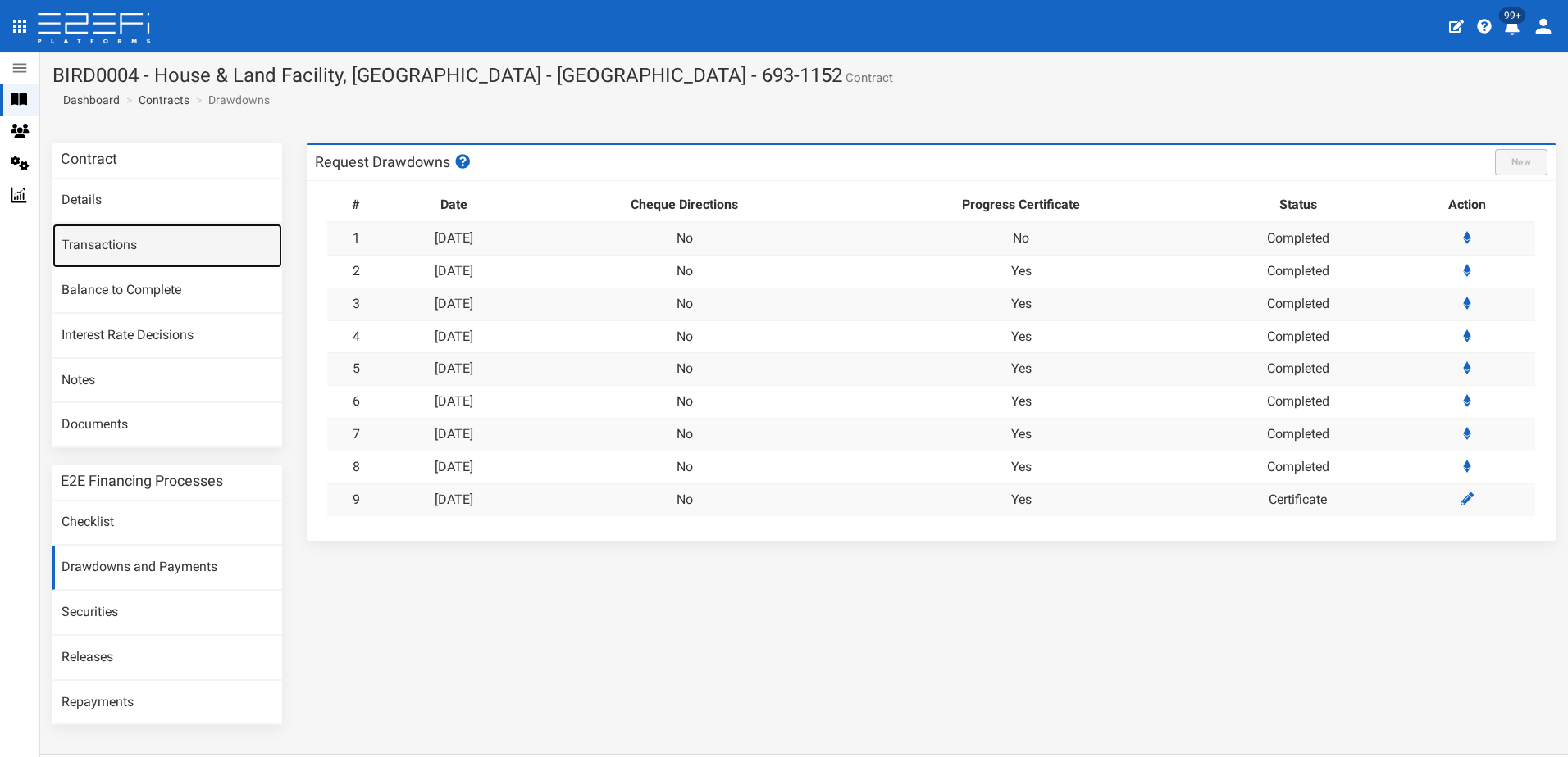
click at [94, 247] on link "Transactions" at bounding box center [167, 246] width 229 height 44
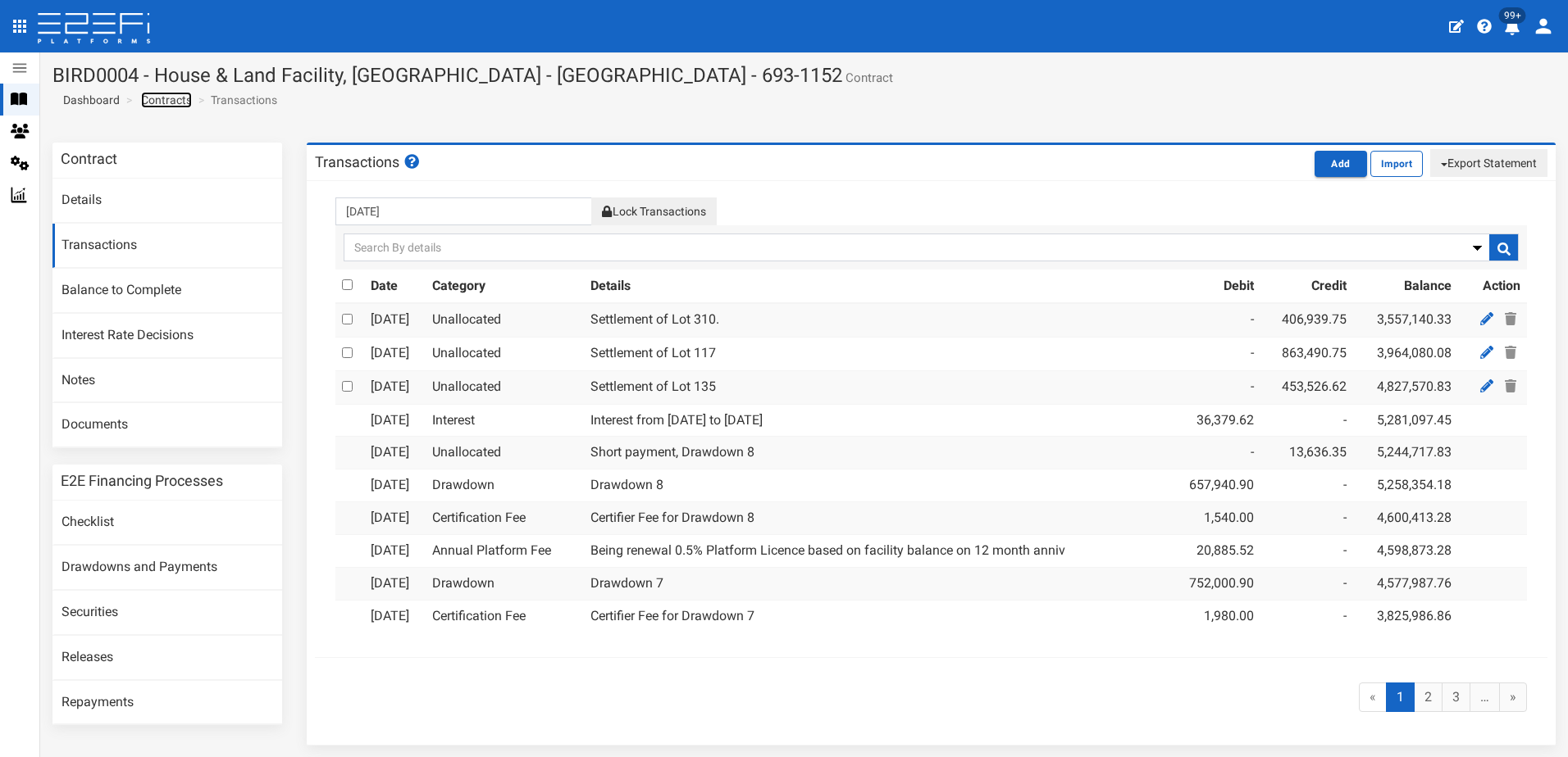
click at [174, 103] on link "Contracts" at bounding box center [166, 100] width 51 height 16
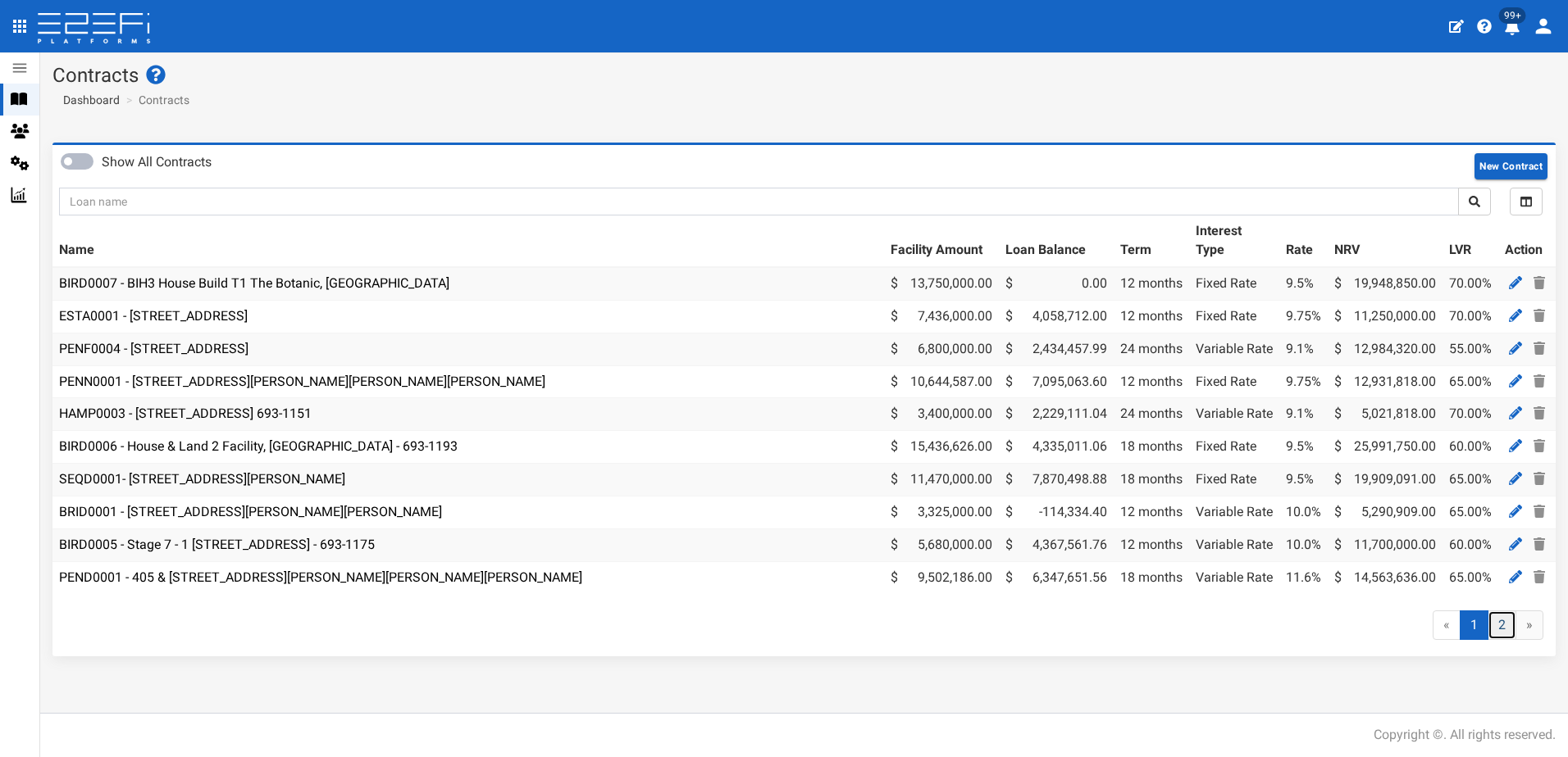
click at [1501, 631] on link "2" at bounding box center [1501, 626] width 28 height 30
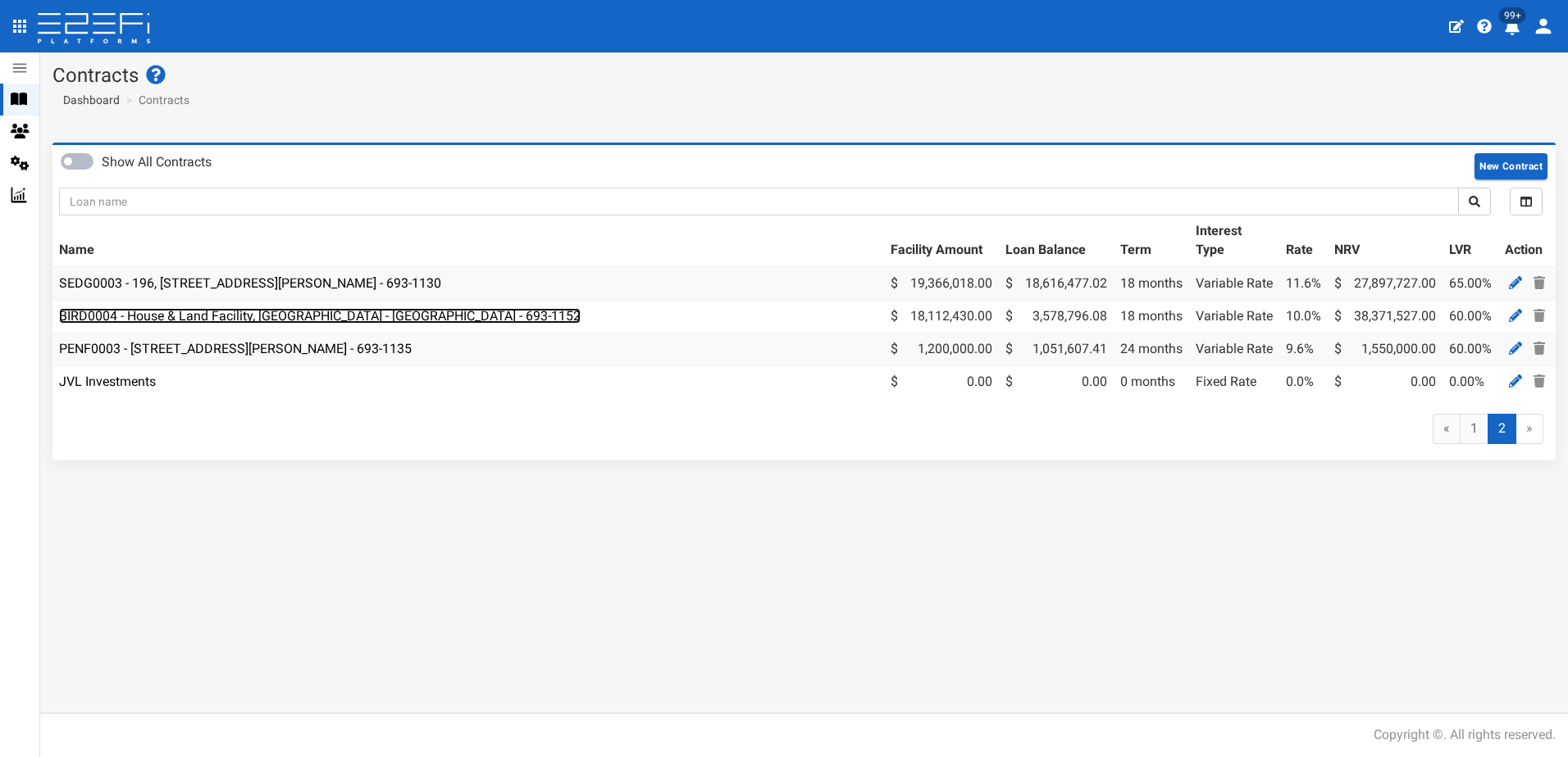
click at [332, 315] on link "BIRD0004 - House & Land Facility, [GEOGRAPHIC_DATA] - [GEOGRAPHIC_DATA] - 693-1…" at bounding box center [319, 316] width 522 height 16
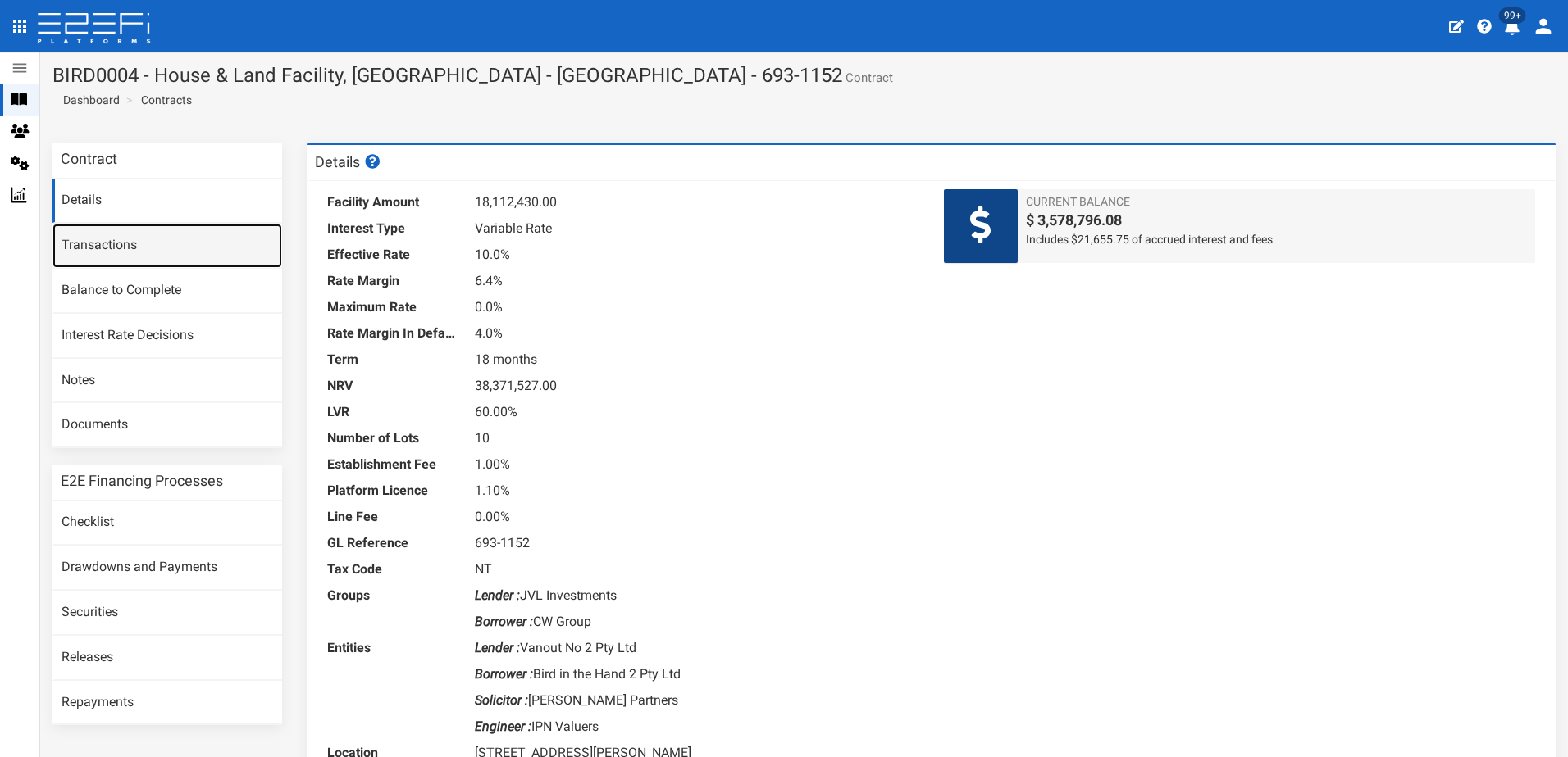
click at [93, 250] on link "Transactions" at bounding box center [167, 246] width 229 height 44
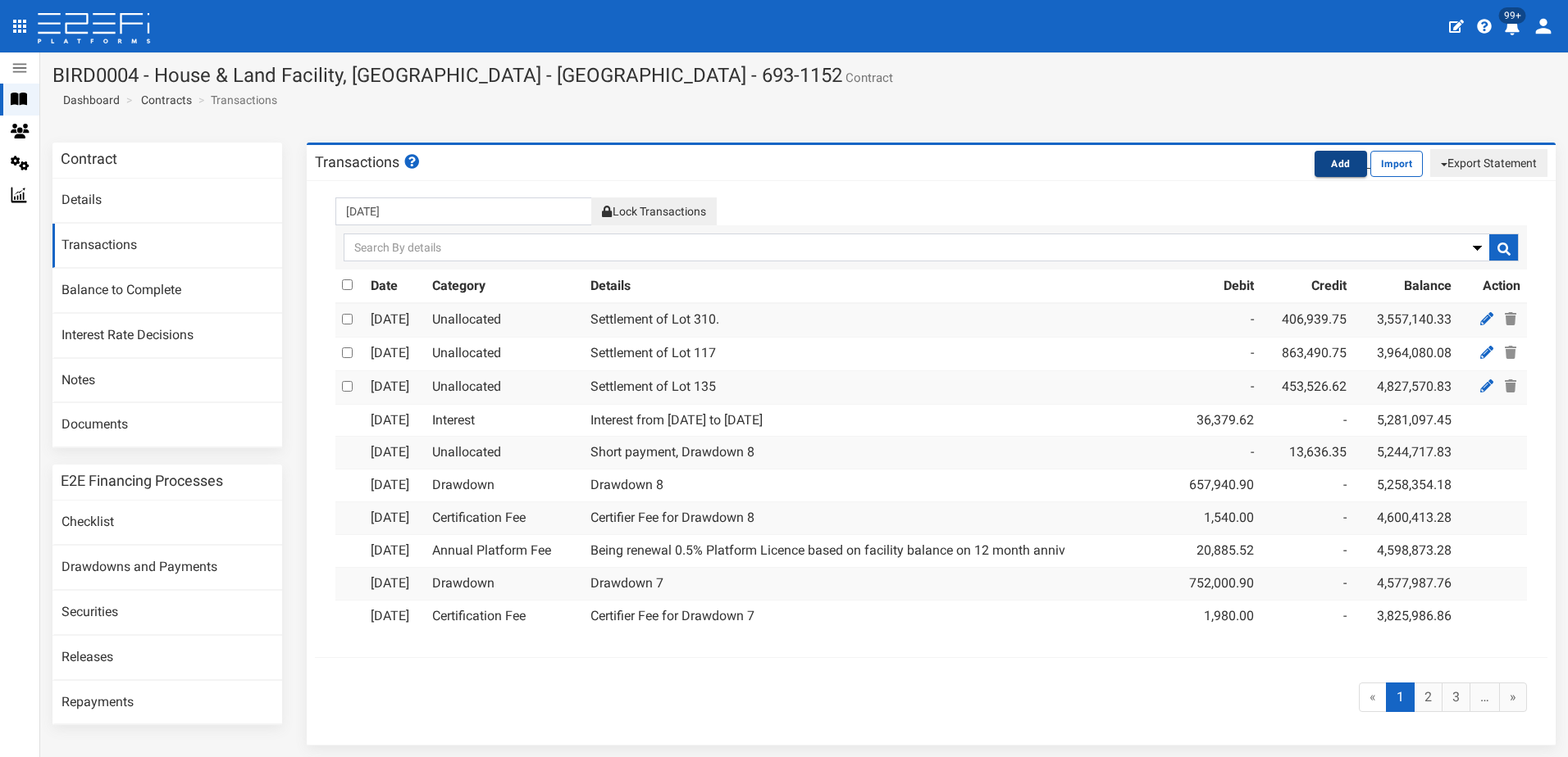
click at [1326, 164] on button "Add" at bounding box center [1340, 164] width 52 height 27
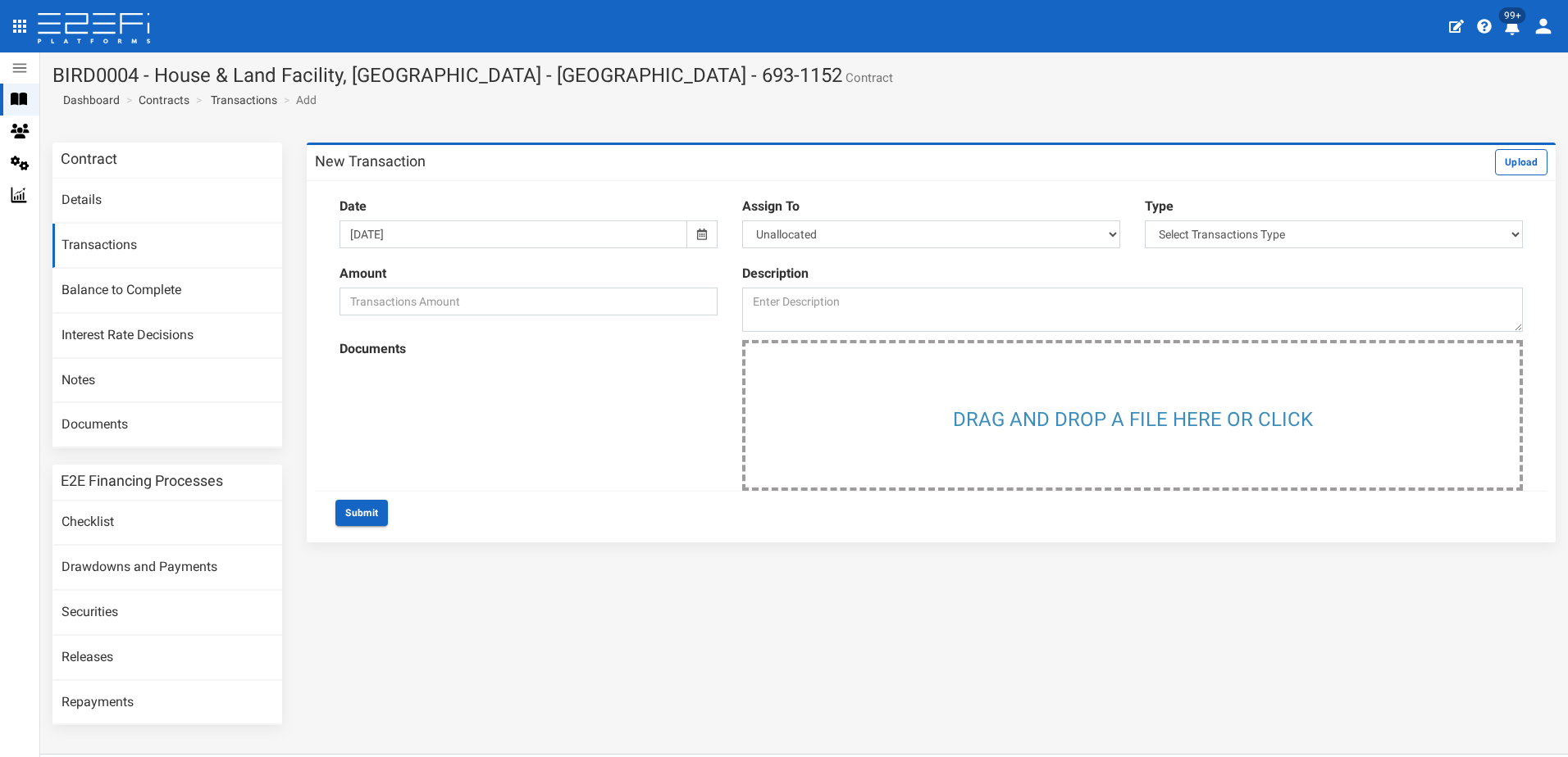
click at [700, 231] on icon at bounding box center [701, 234] width 10 height 12
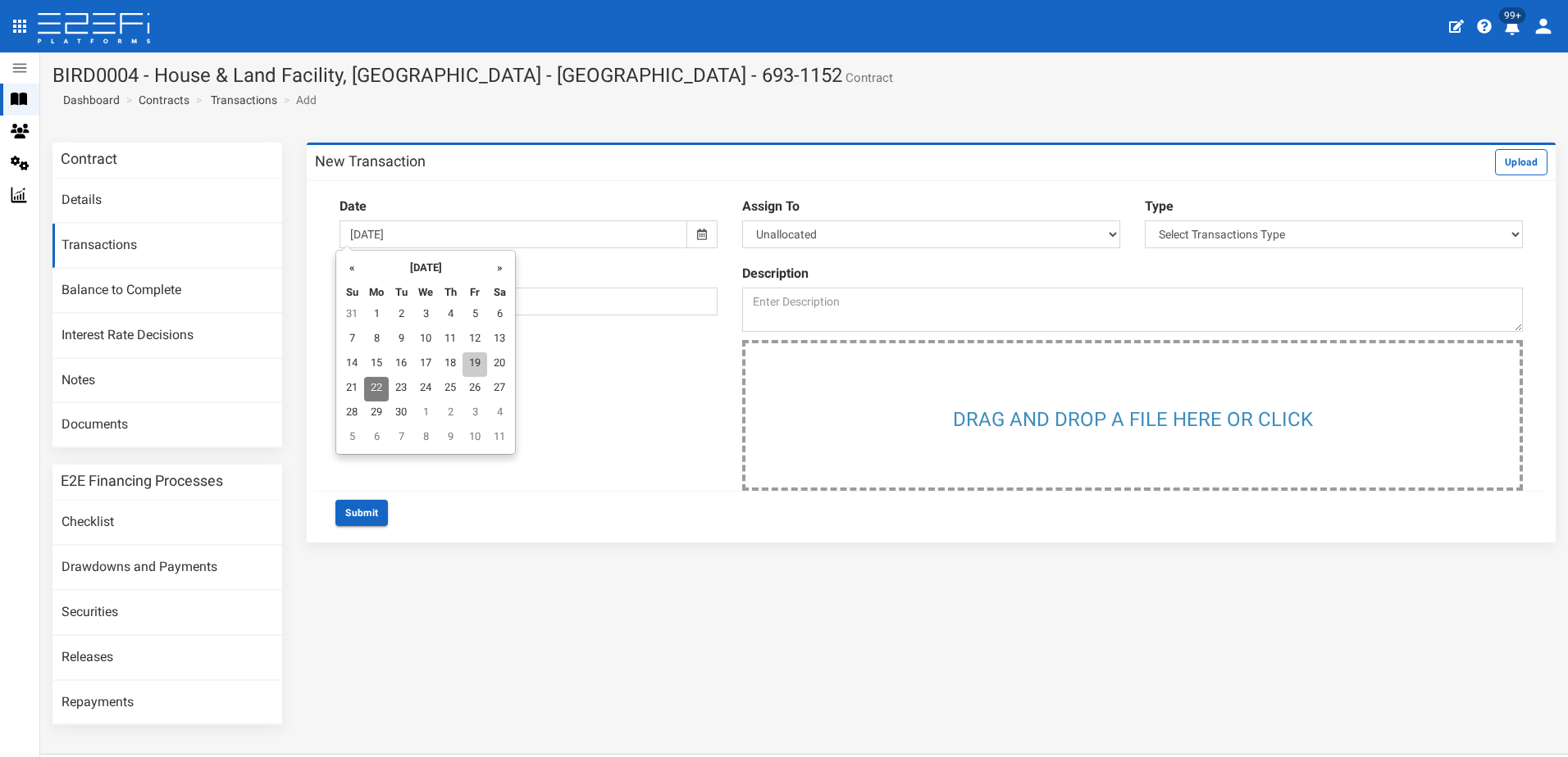
click at [472, 365] on td "19" at bounding box center [475, 365] width 25 height 25
type input "[DATE]"
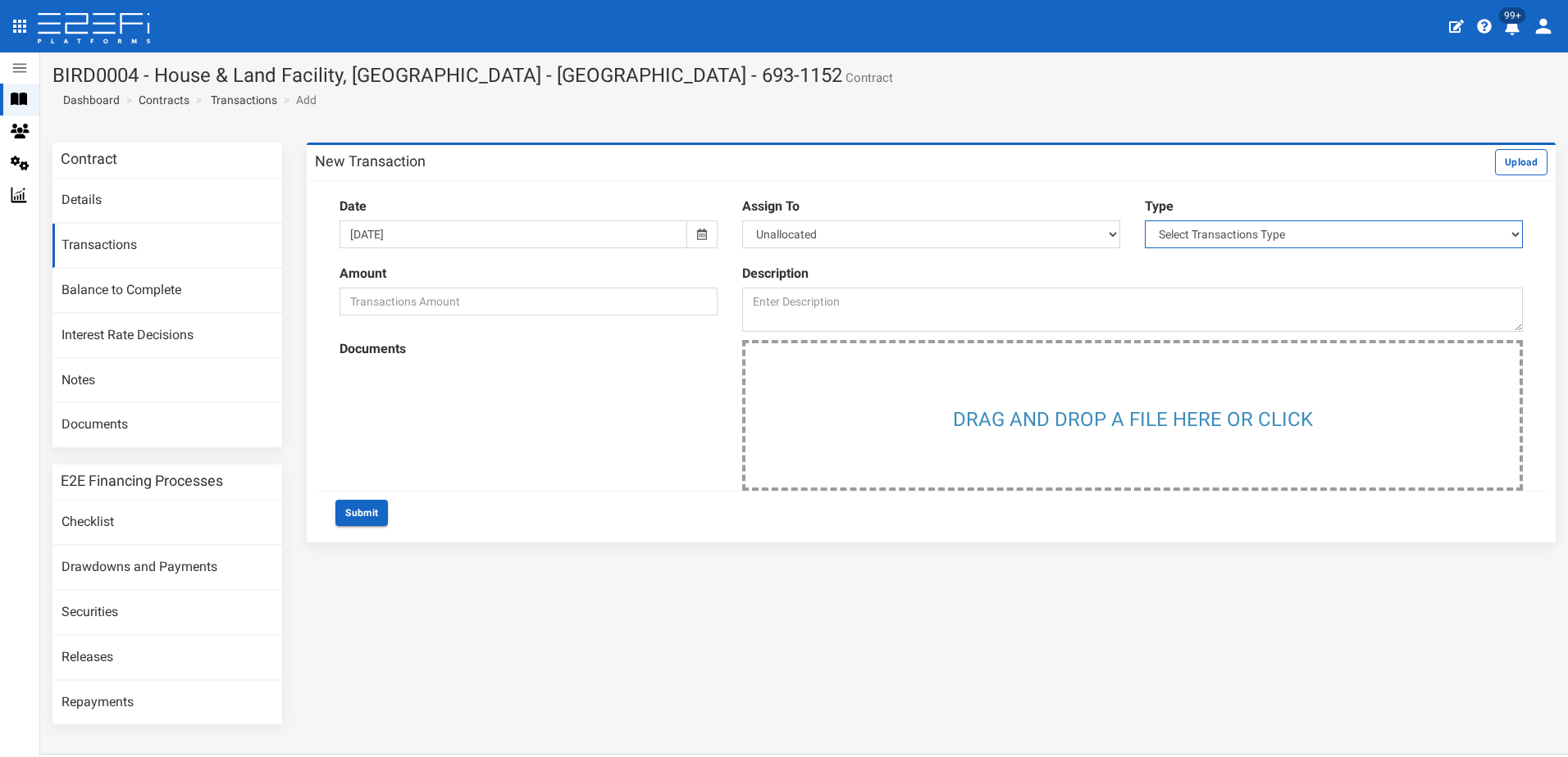
click at [1456, 237] on select "Select Transactions Type Credit Debit" at bounding box center [1333, 234] width 378 height 28
select select "2"
click at [1145, 220] on select "Select Transactions Type Credit Debit" at bounding box center [1333, 234] width 378 height 28
click at [612, 296] on input "number" at bounding box center [528, 301] width 378 height 28
type input "1270000"
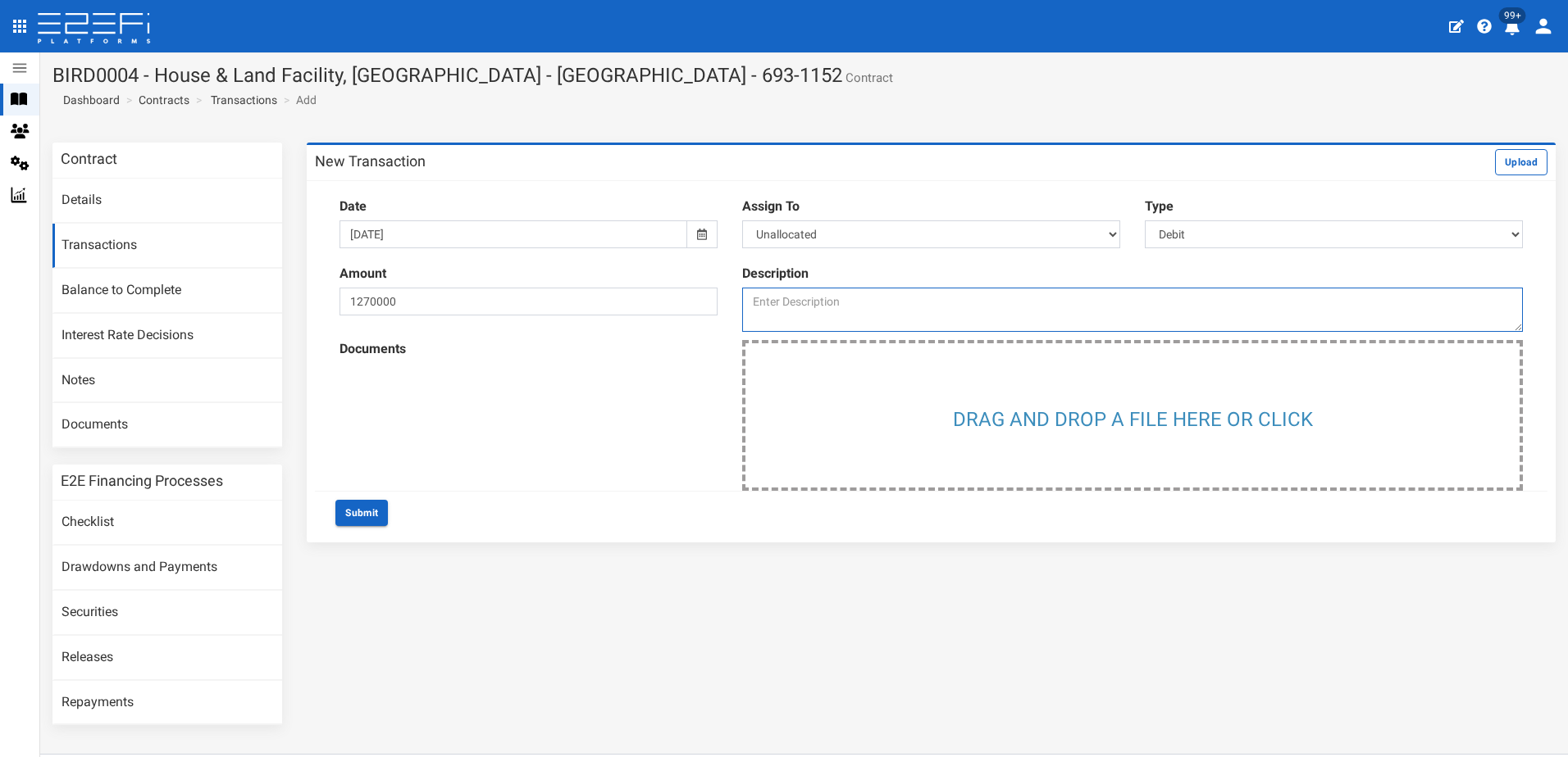
click at [753, 300] on textarea at bounding box center [1132, 310] width 780 height 44
click at [961, 694] on div "Contract Details Transactions Balance to Complete Interest Rate Decisions Notes…" at bounding box center [804, 442] width 1528 height 599
click at [746, 293] on textarea at bounding box center [1132, 310] width 780 height 44
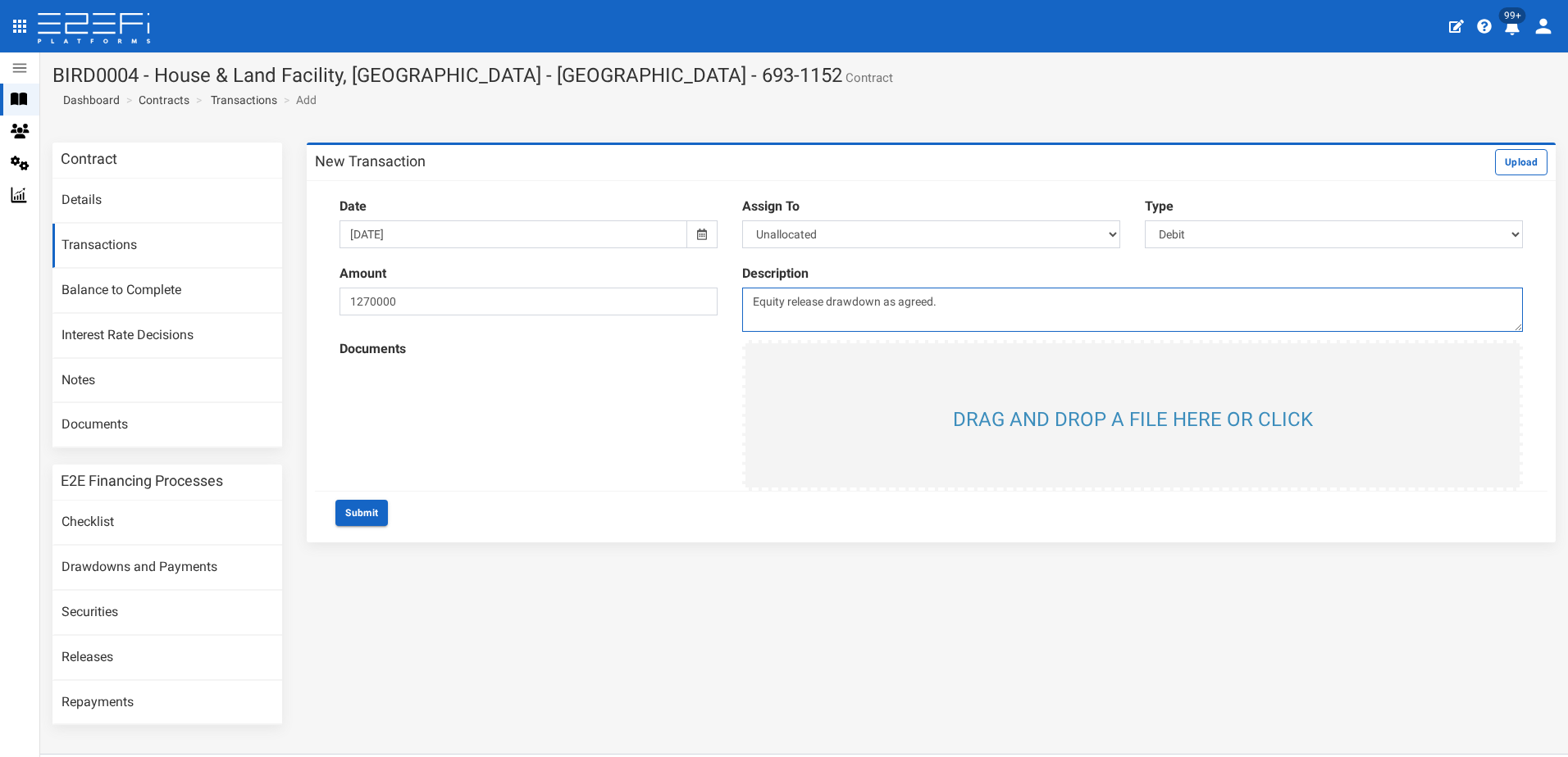
type textarea "Equity release drawdown as agreed."
click at [1067, 420] on input "file" at bounding box center [1132, 416] width 774 height 144
click at [700, 404] on icon at bounding box center [707, 404] width 12 height 12
click at [356, 514] on button "Submit" at bounding box center [361, 514] width 52 height 27
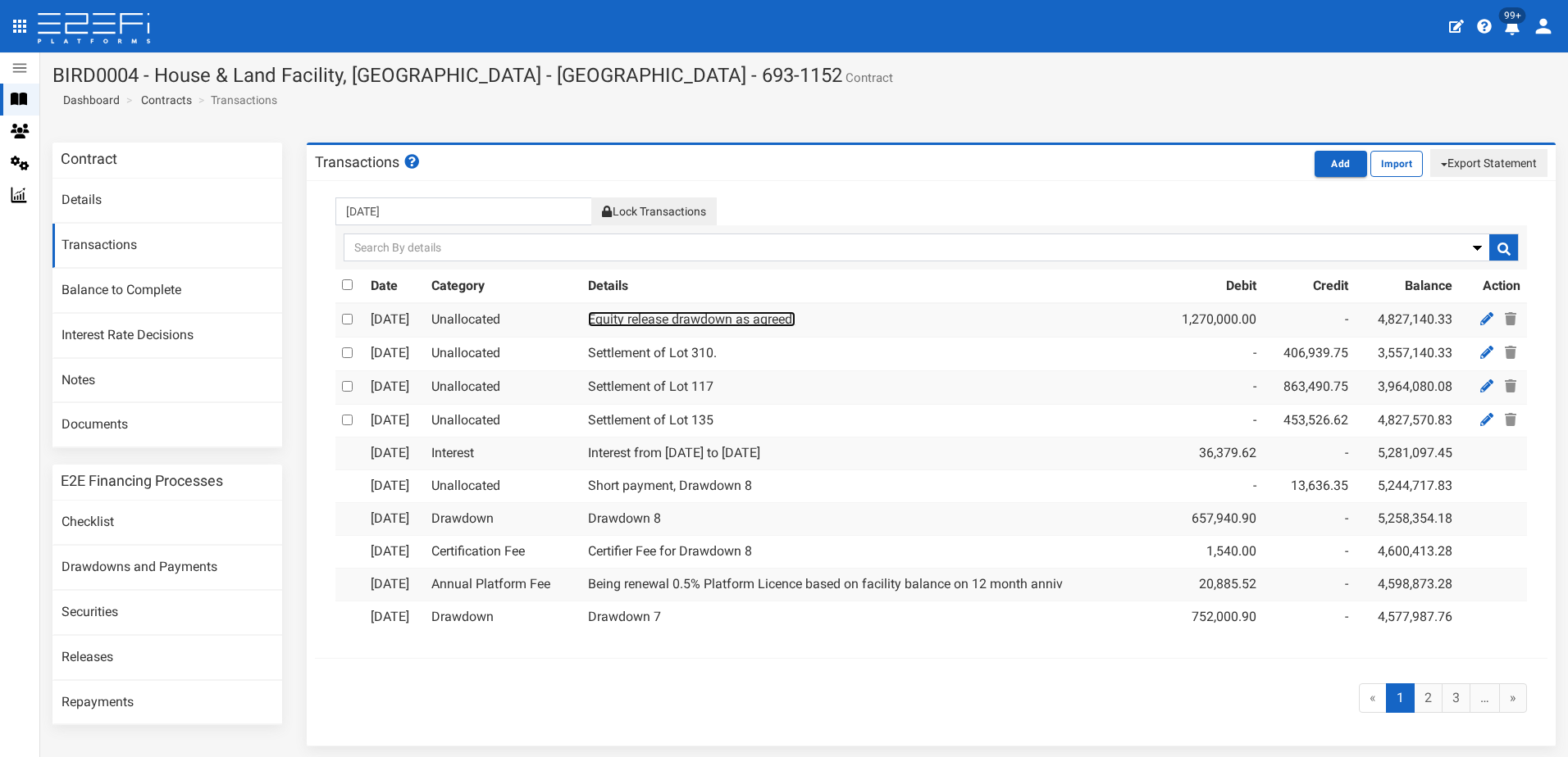
click at [755, 316] on link "Equity release drawdown as agreed." at bounding box center [691, 320] width 207 height 16
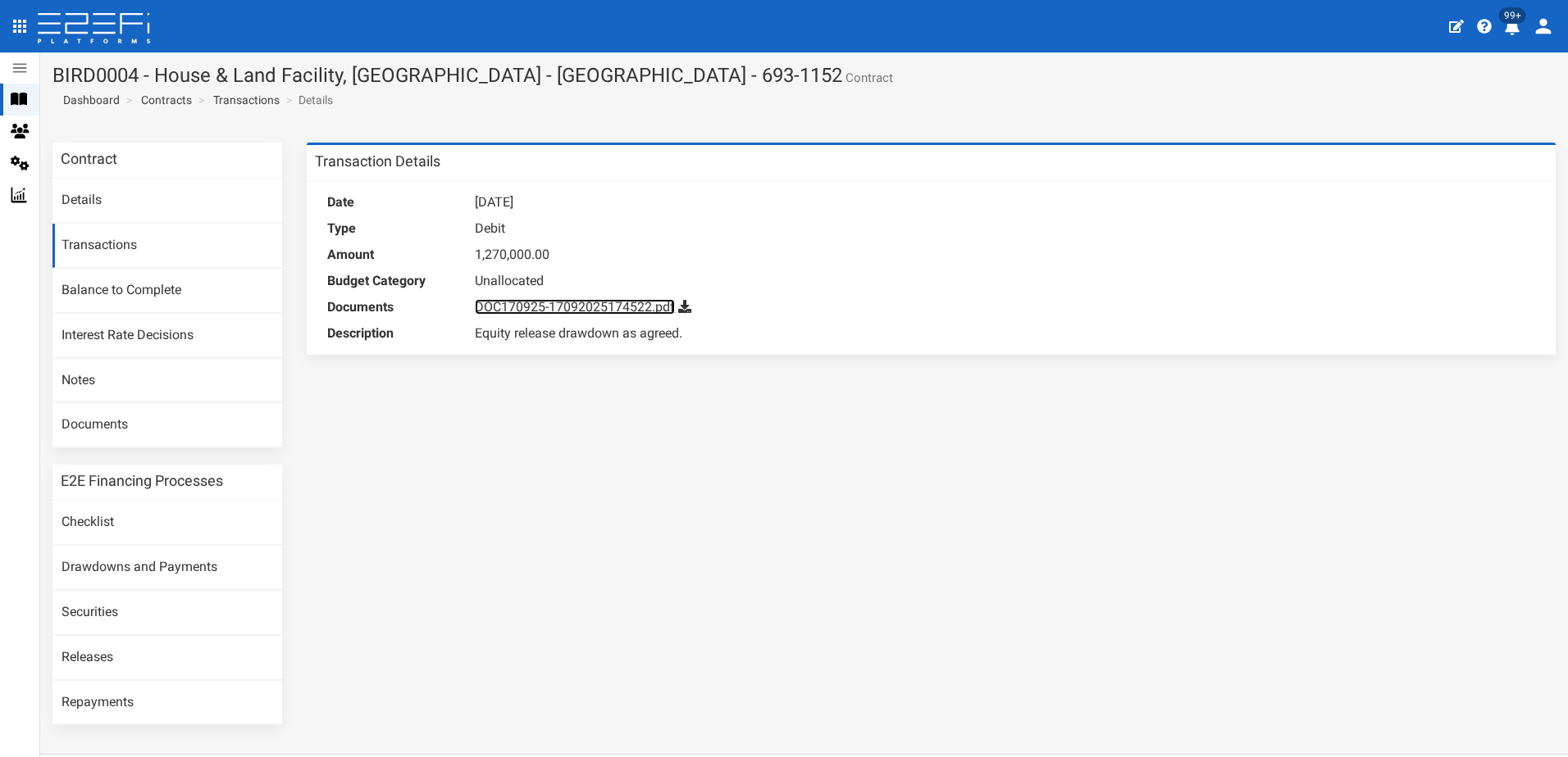
click at [564, 306] on link "DOC170925-17092025174522.pdf" at bounding box center [574, 307] width 200 height 16
click at [173, 93] on link "Contracts" at bounding box center [166, 100] width 51 height 16
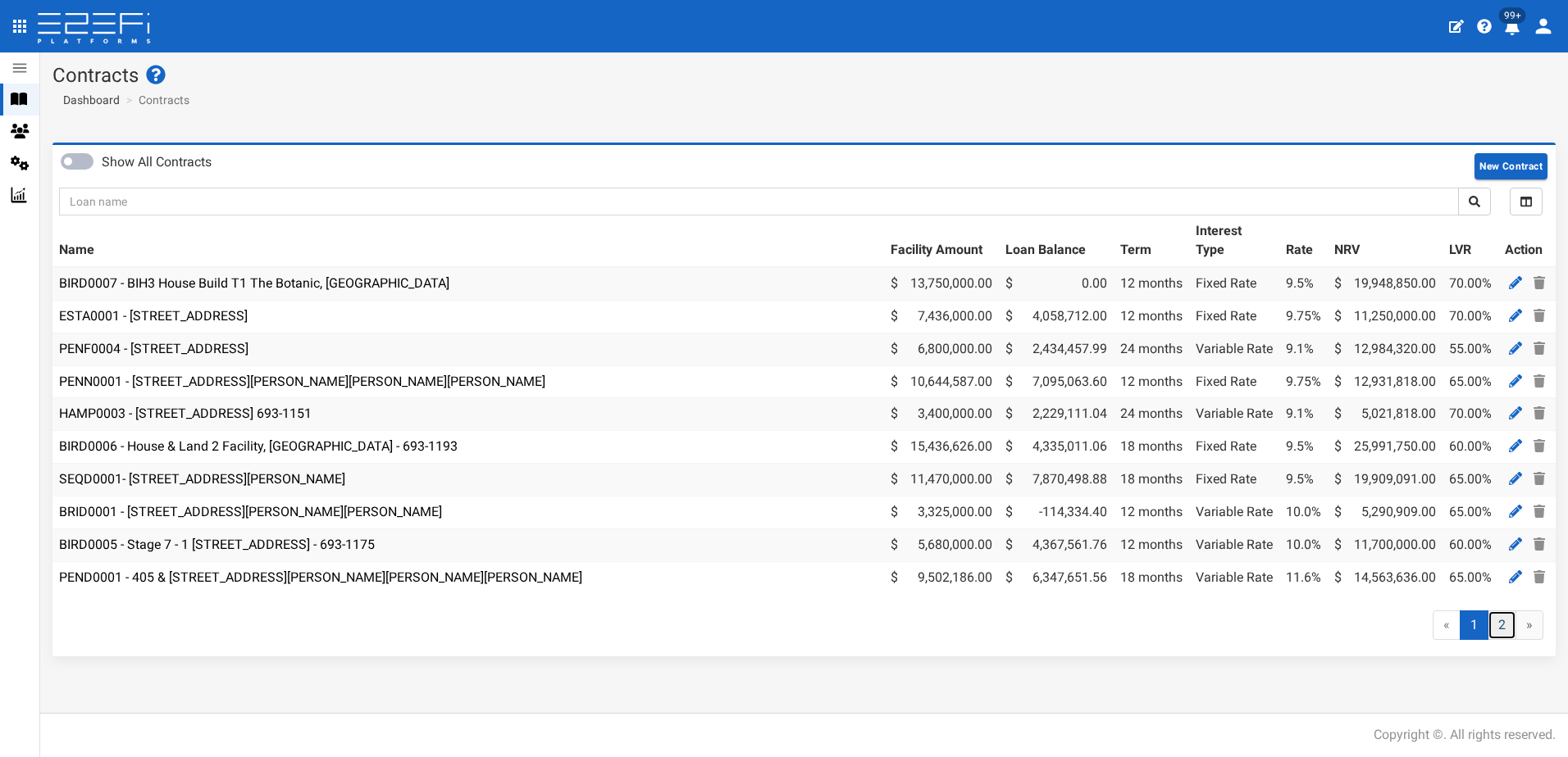
click at [1497, 640] on link "2" at bounding box center [1501, 626] width 28 height 30
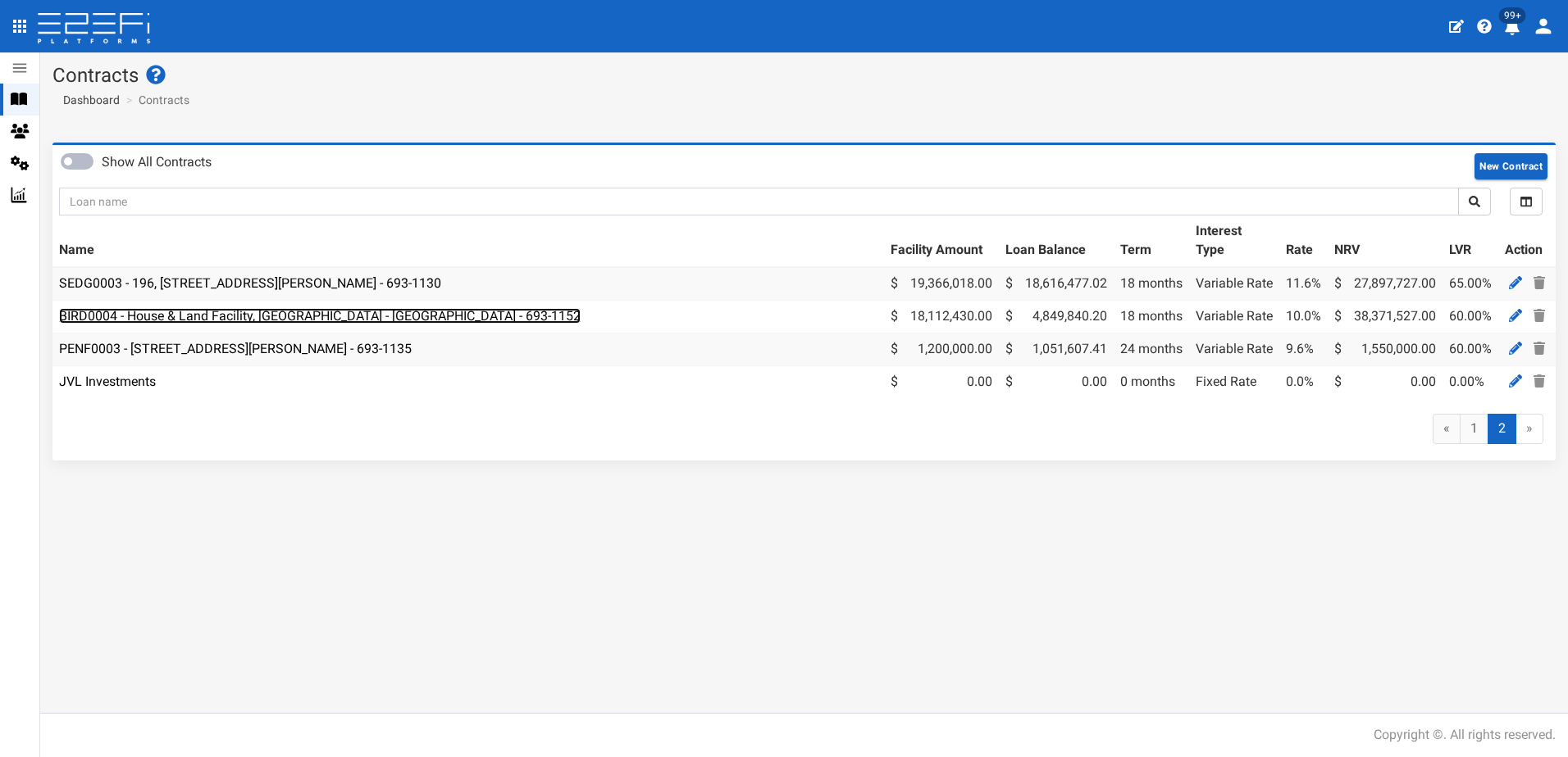
click at [331, 310] on link "BIRD0004 - House & Land Facility, [GEOGRAPHIC_DATA] - [GEOGRAPHIC_DATA] - 693-1…" at bounding box center [319, 316] width 522 height 16
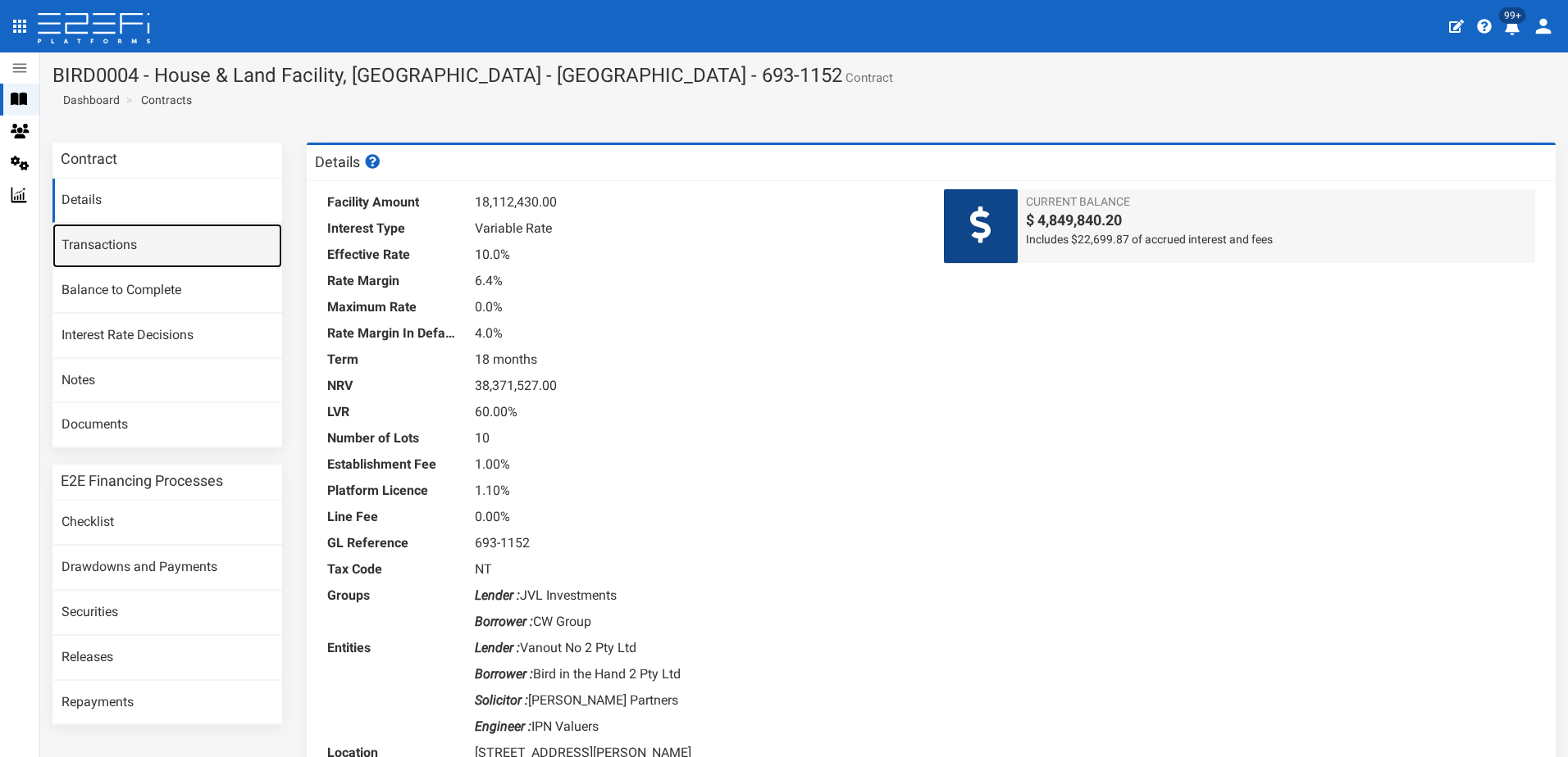
click at [109, 243] on link "Transactions" at bounding box center [167, 246] width 229 height 44
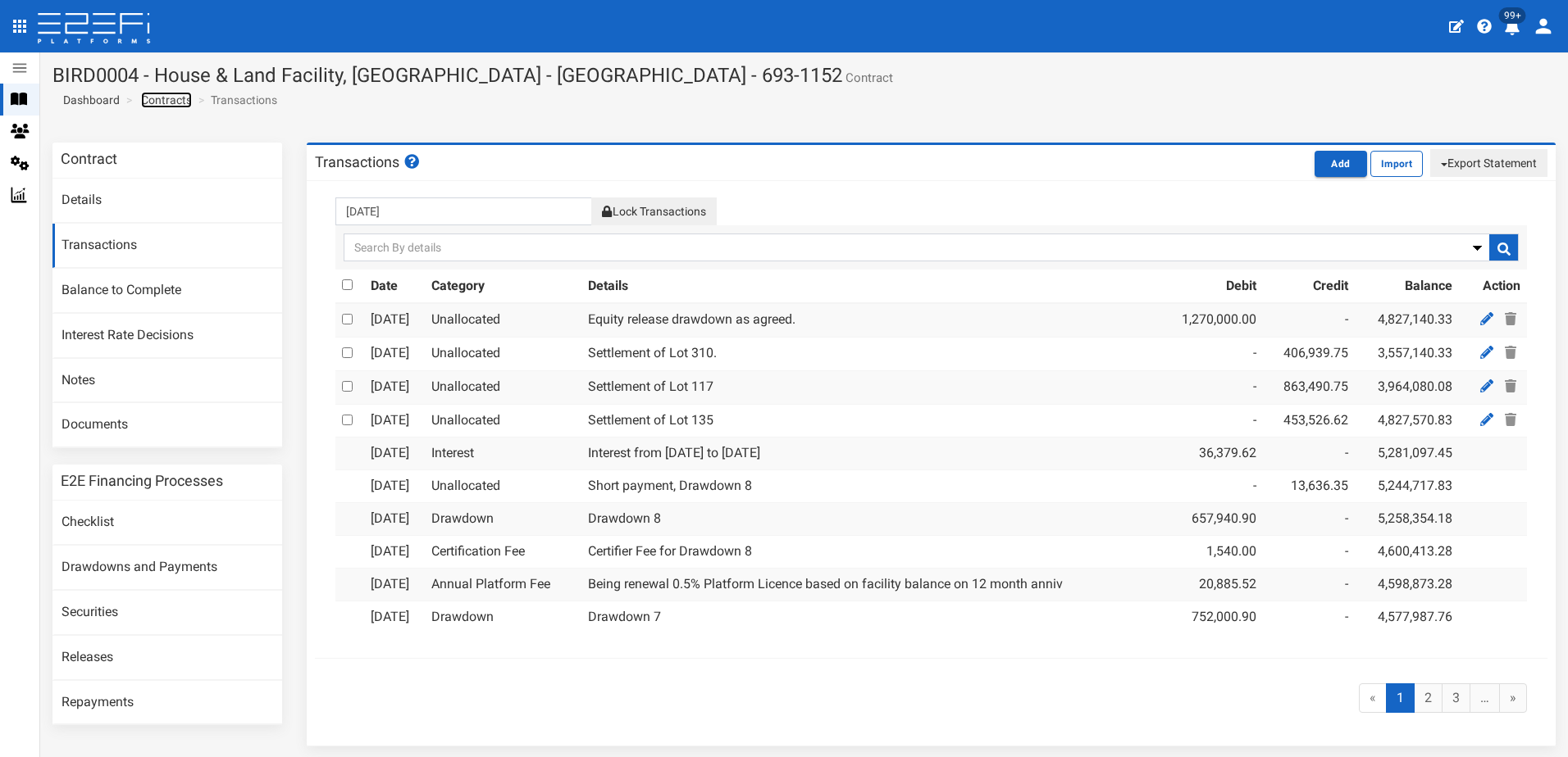
click at [155, 100] on link "Contracts" at bounding box center [166, 100] width 51 height 16
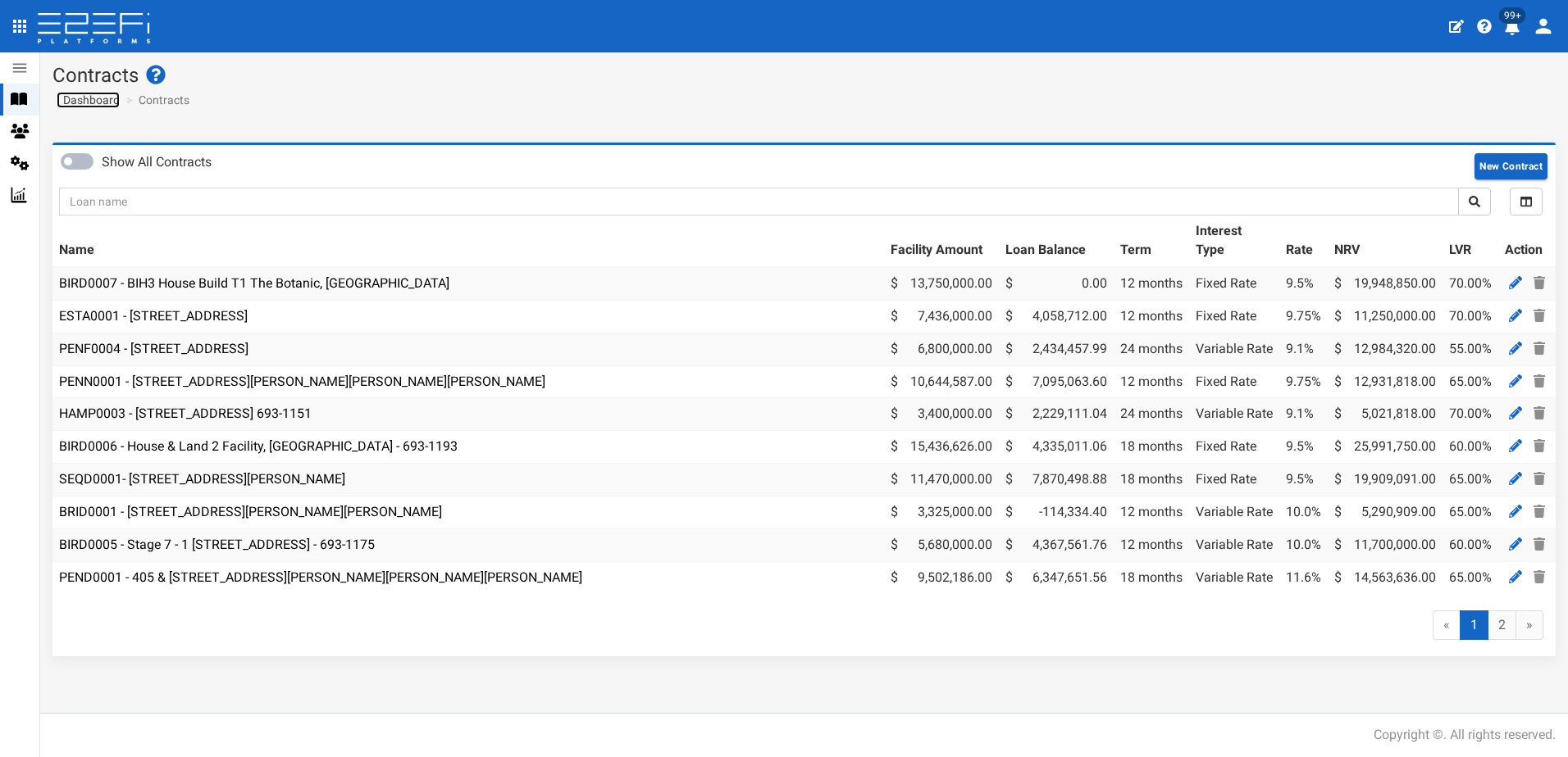
click at [97, 100] on span "Dashboard" at bounding box center [88, 100] width 63 height 13
